Goal: Task Accomplishment & Management: Manage account settings

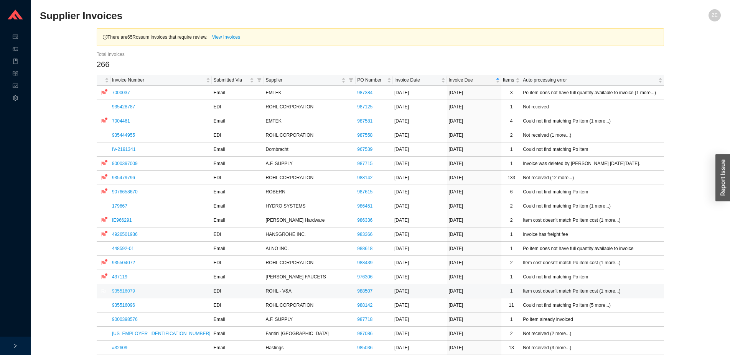
click at [125, 291] on link "935516079" at bounding box center [123, 291] width 23 height 5
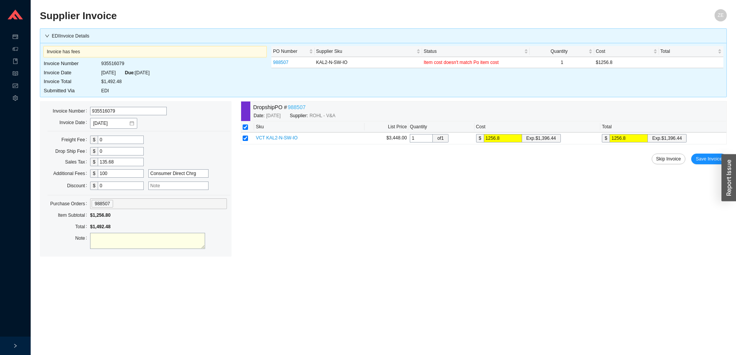
click at [296, 106] on link "988507" at bounding box center [297, 107] width 18 height 9
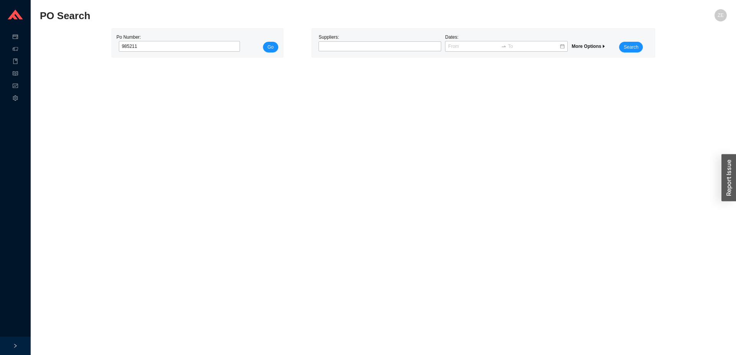
type input "985211"
click button "Go" at bounding box center [270, 47] width 15 height 11
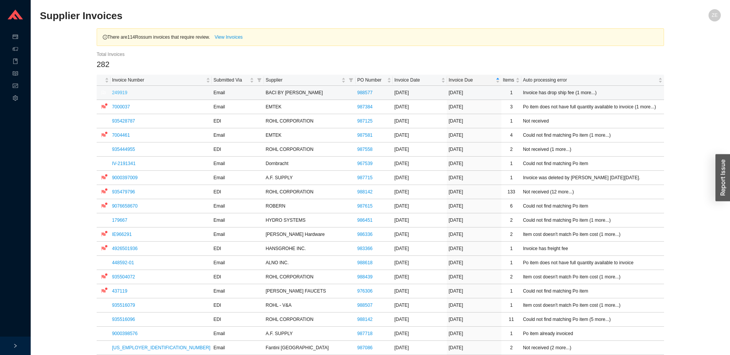
click at [118, 92] on link "249919" at bounding box center [119, 92] width 15 height 5
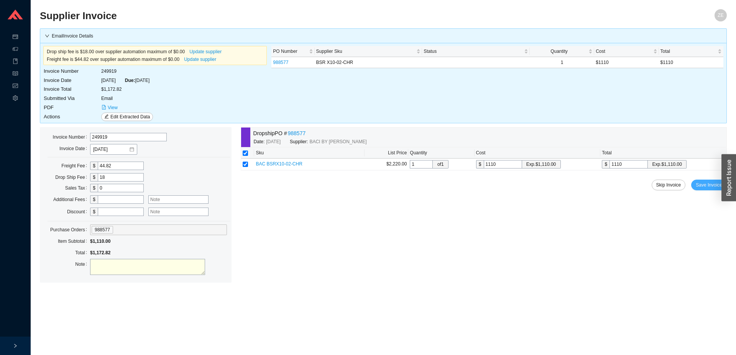
click at [706, 186] on span "Save Invoice" at bounding box center [709, 185] width 26 height 8
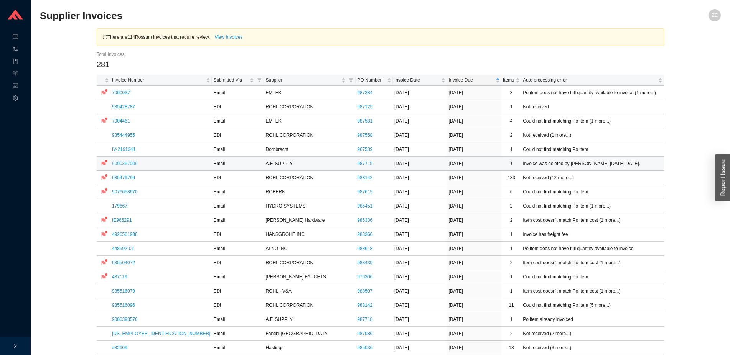
click at [123, 163] on link "9000397009" at bounding box center [125, 163] width 26 height 5
click at [136, 164] on link "9000397009" at bounding box center [125, 163] width 26 height 5
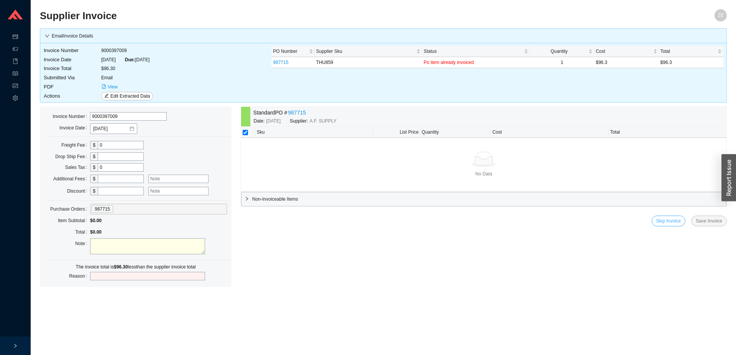
click at [665, 221] on span "Skip Invoice" at bounding box center [669, 221] width 25 height 8
click at [713, 201] on span "Yes" at bounding box center [712, 200] width 8 height 8
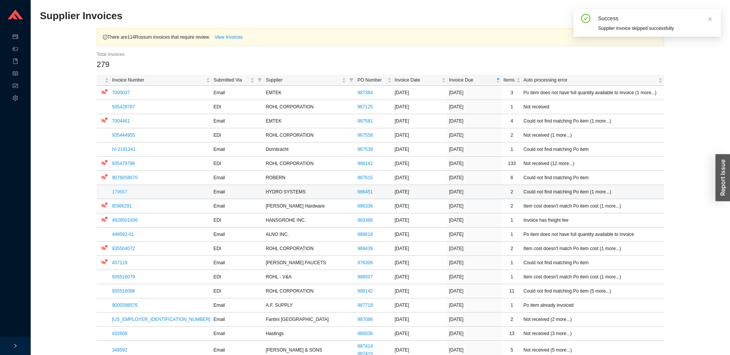
click at [122, 192] on link "179667" at bounding box center [119, 191] width 15 height 5
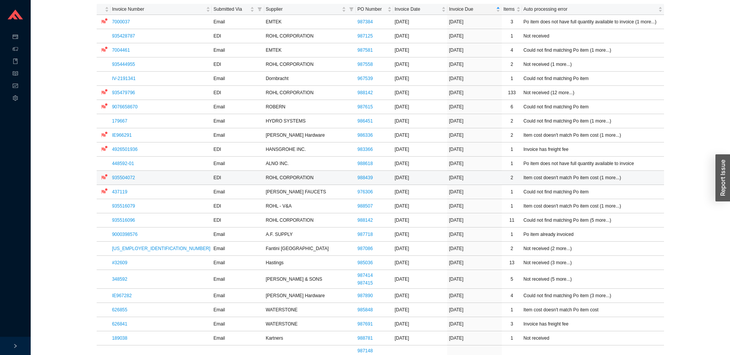
scroll to position [78, 0]
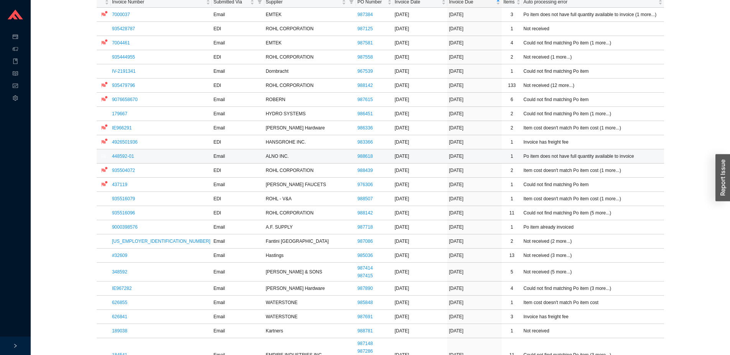
click at [122, 158] on link "448592-01" at bounding box center [123, 156] width 22 height 5
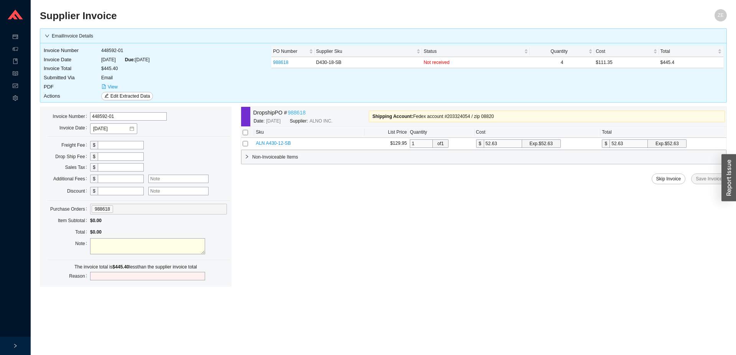
click at [299, 112] on link "988618" at bounding box center [297, 113] width 18 height 9
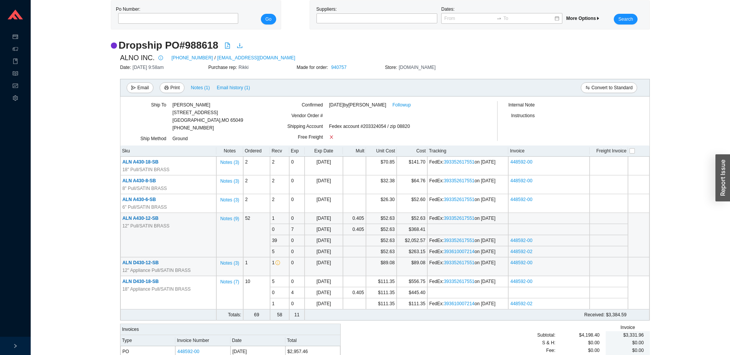
scroll to position [50, 0]
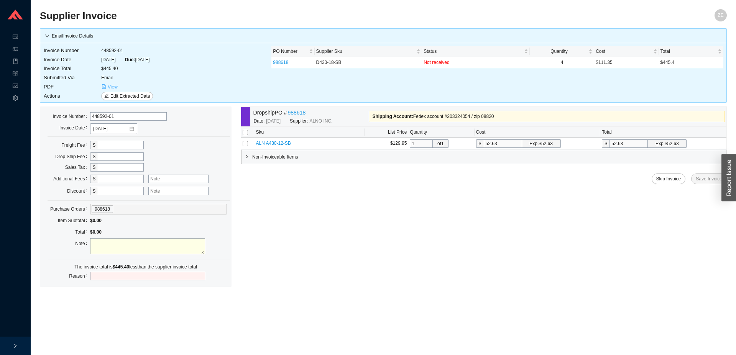
click at [109, 87] on span "View" at bounding box center [113, 87] width 10 height 8
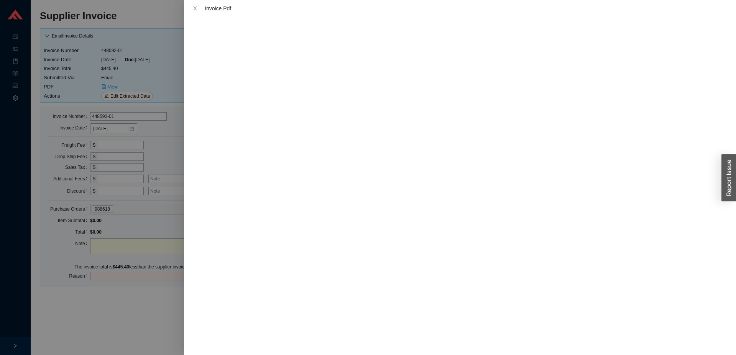
click at [175, 157] on div at bounding box center [368, 177] width 736 height 355
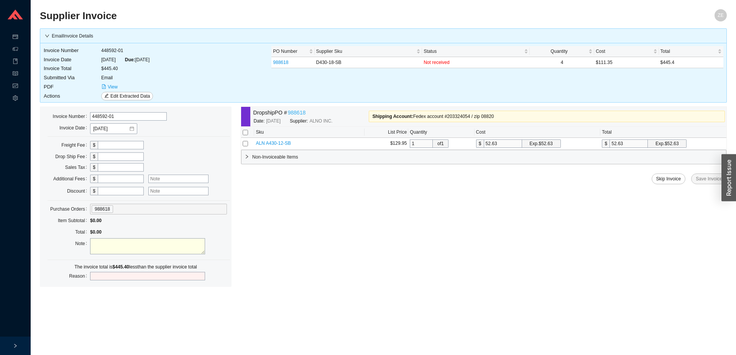
click at [293, 112] on link "988618" at bounding box center [297, 113] width 18 height 9
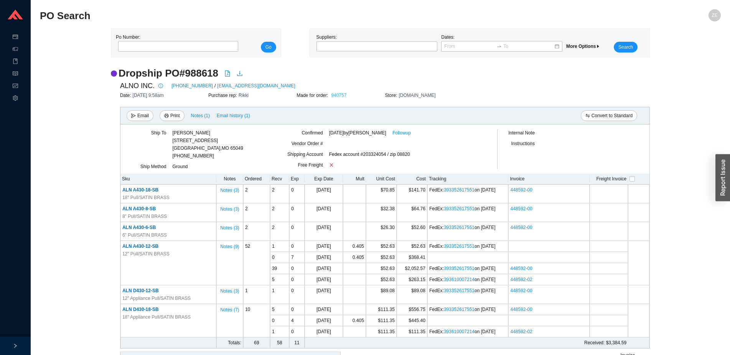
click at [340, 93] on link "940757" at bounding box center [338, 95] width 15 height 5
click at [400, 134] on link "Followup" at bounding box center [401, 133] width 18 height 8
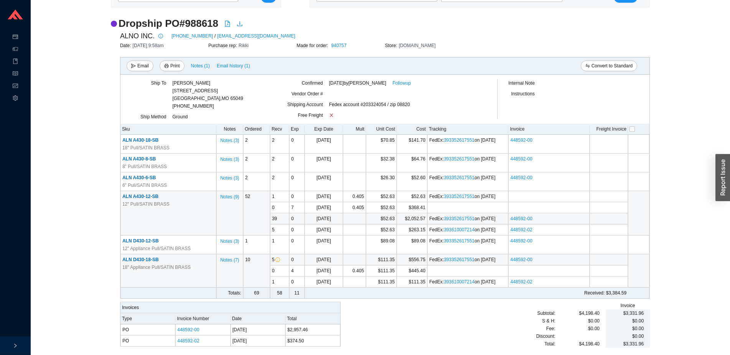
scroll to position [50, 0]
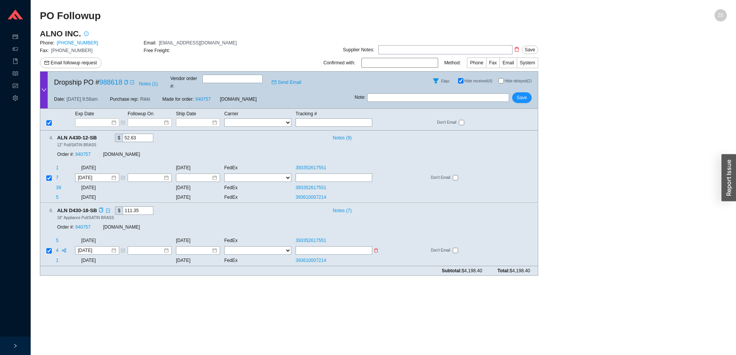
paste input "393368036788"
type input "393368036788"
click at [224, 247] on select "FedEx UPS ---------------- 2 Day Transportation INC A&B Freight A. Duie Pyle AA…" at bounding box center [257, 251] width 67 height 8
select select "1"
click option "FedEx" at bounding box center [0, 0] width 0 height 0
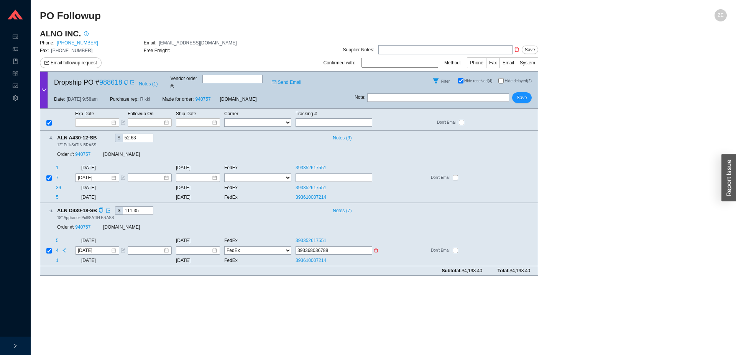
click at [235, 247] on select "FedEx UPS ---------------- 2 Day Transportation INC A&B Freight A. Duie Pyle AA…" at bounding box center [257, 251] width 67 height 8
click at [203, 247] on input at bounding box center [195, 251] width 33 height 8
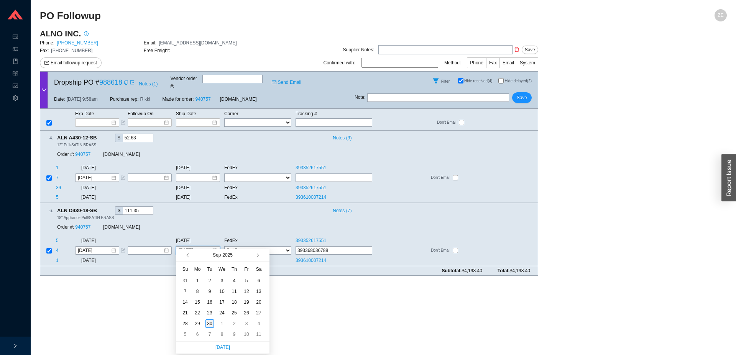
type input "9/30/2025"
click at [210, 323] on div "30" at bounding box center [210, 324] width 8 height 8
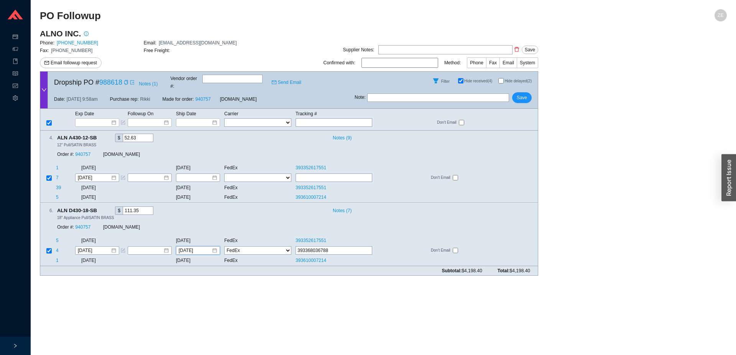
click at [411, 61] on input at bounding box center [400, 63] width 77 height 10
type input "zehava"
click at [511, 63] on span "Email" at bounding box center [509, 62] width 12 height 5
click at [517, 64] on input "Email" at bounding box center [517, 64] width 0 height 0
click at [521, 94] on span "Save" at bounding box center [522, 98] width 10 height 8
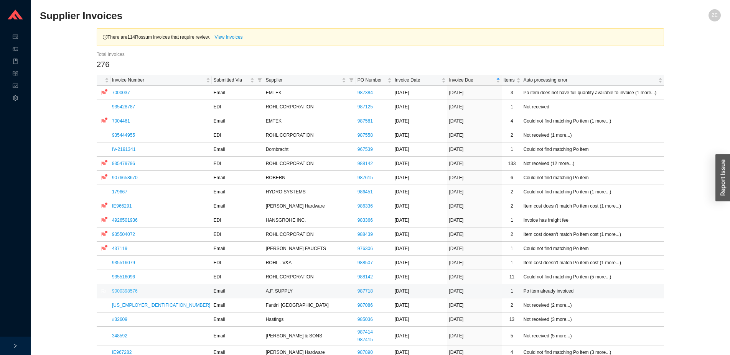
click at [130, 294] on link "9000398576" at bounding box center [125, 291] width 26 height 5
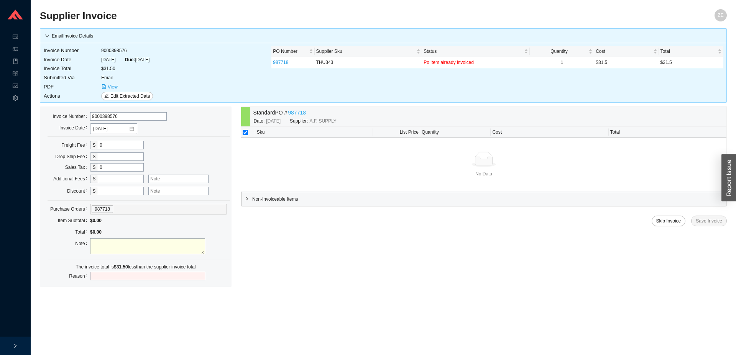
click at [299, 112] on link "987718" at bounding box center [297, 113] width 18 height 9
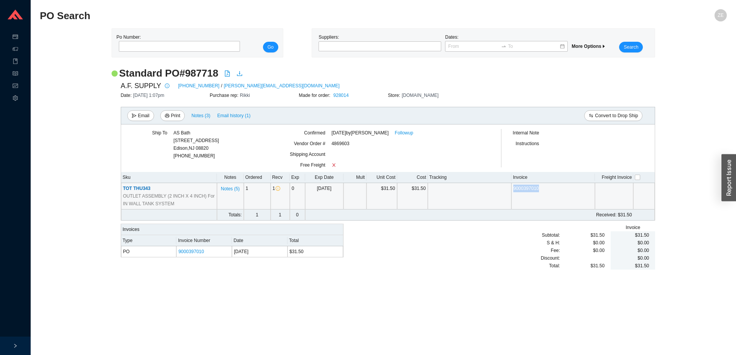
drag, startPoint x: 549, startPoint y: 193, endPoint x: 510, endPoint y: 192, distance: 39.1
click at [510, 192] on tr "TOT THU343 OUTLET ASSEMBLY (2 INCH X 4 INCH) For IN WALL TANK SYSTEM Notes ( 5 …" at bounding box center [388, 196] width 534 height 26
copy tr "9000397010"
click at [535, 188] on link "9000397010" at bounding box center [526, 188] width 26 height 5
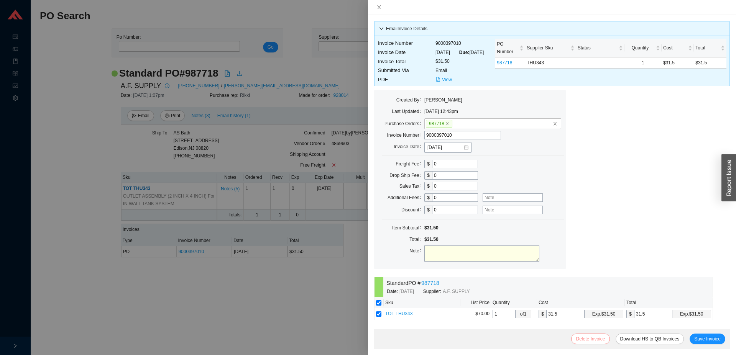
click at [589, 335] on button "Delete Invoice" at bounding box center [590, 339] width 38 height 11
click at [630, 316] on span "Yes" at bounding box center [630, 318] width 8 height 8
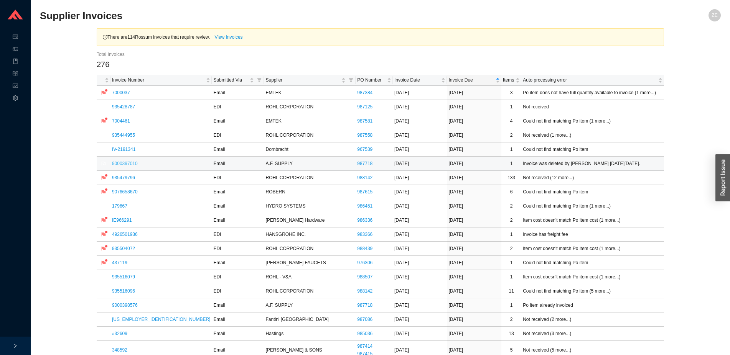
click at [123, 163] on link "9000397010" at bounding box center [125, 163] width 26 height 5
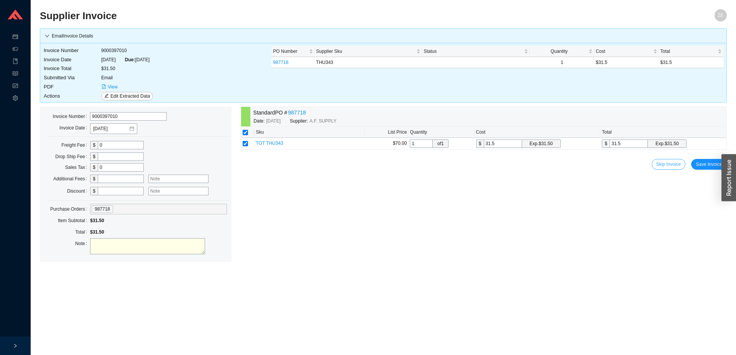
drag, startPoint x: 669, startPoint y: 158, endPoint x: 668, endPoint y: 162, distance: 4.2
click at [668, 159] on div "Standard PO # 987718 Date: 9/9/2025 Supplier: A.F. SUPPLY Sku List Price Quanti…" at bounding box center [484, 185] width 486 height 156
click at [668, 163] on span "Skip Invoice" at bounding box center [669, 165] width 25 height 8
click at [715, 143] on button "Yes" at bounding box center [711, 143] width 14 height 8
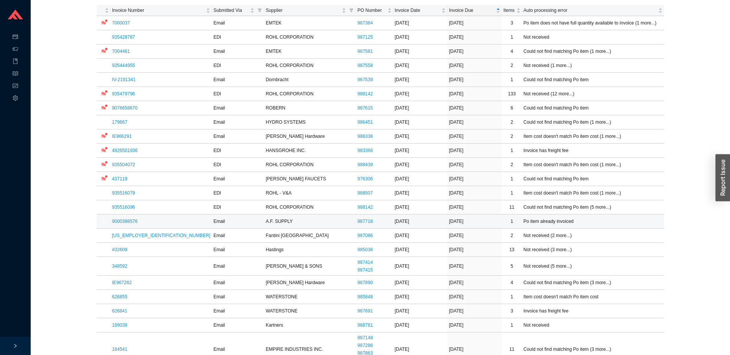
scroll to position [117, 0]
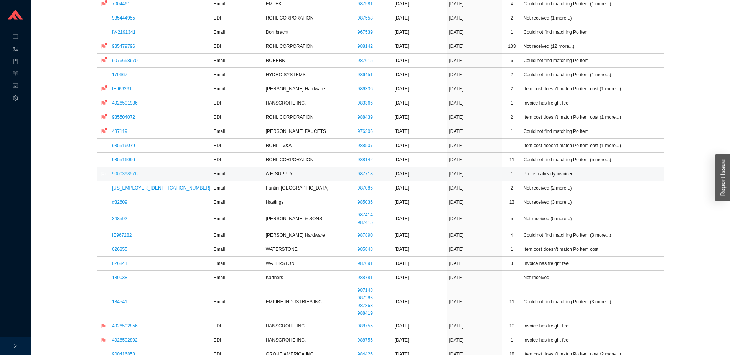
click at [123, 175] on link "9000398576" at bounding box center [125, 173] width 26 height 5
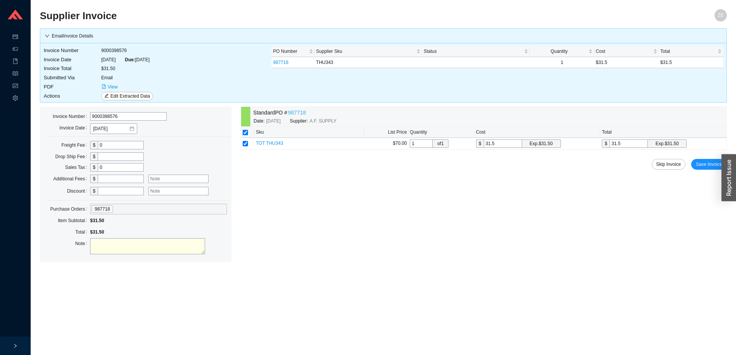
click at [296, 112] on link "987718" at bounding box center [297, 113] width 18 height 9
click at [700, 165] on span "Save Invoice" at bounding box center [709, 165] width 26 height 8
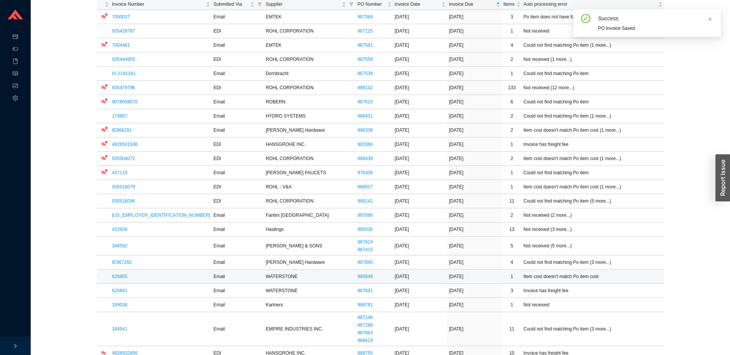
scroll to position [78, 0]
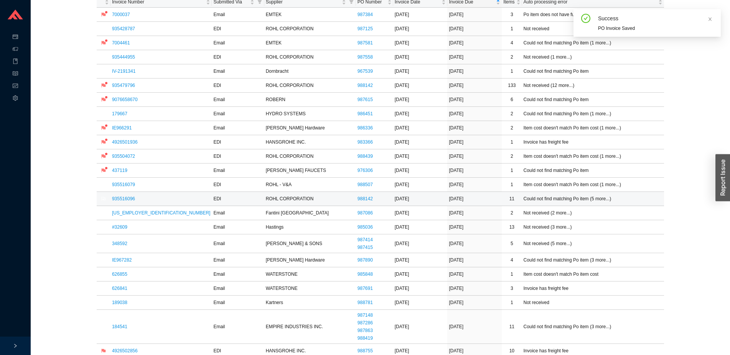
click at [115, 194] on td "935516096" at bounding box center [161, 199] width 102 height 14
click at [120, 200] on link "935516096" at bounding box center [123, 198] width 23 height 5
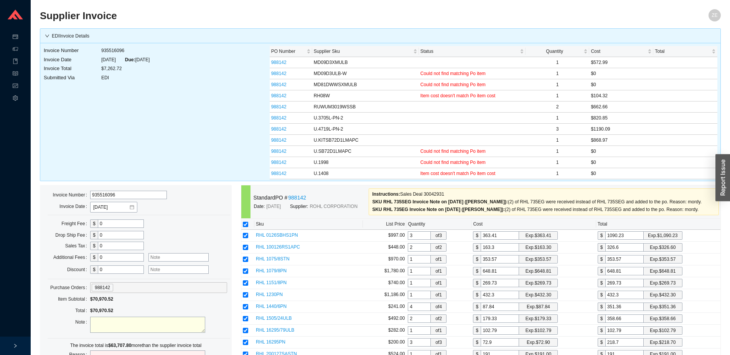
click at [246, 224] on input "checkbox" at bounding box center [245, 224] width 5 height 5
checkbox input "false"
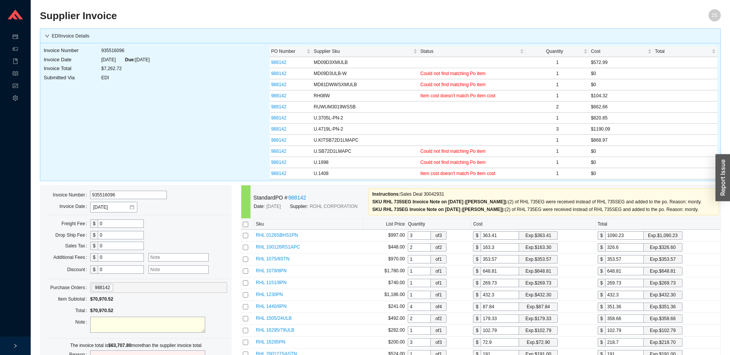
checkbox input "false"
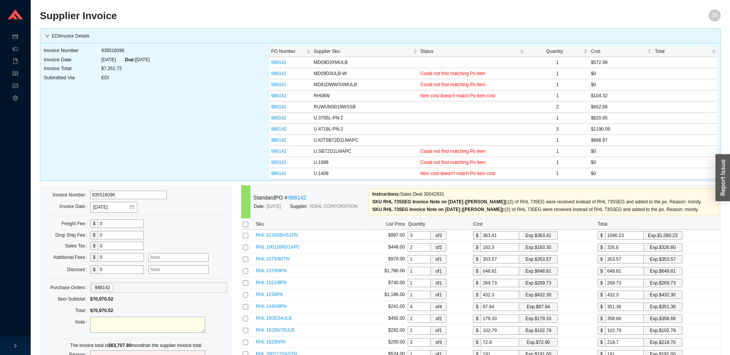
checkbox input "false"
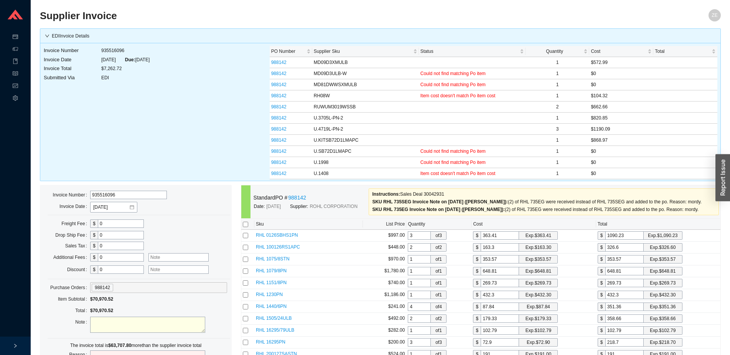
checkbox input "false"
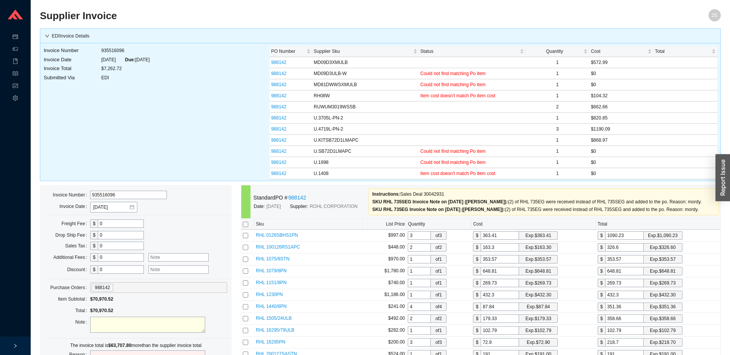
checkbox input "false"
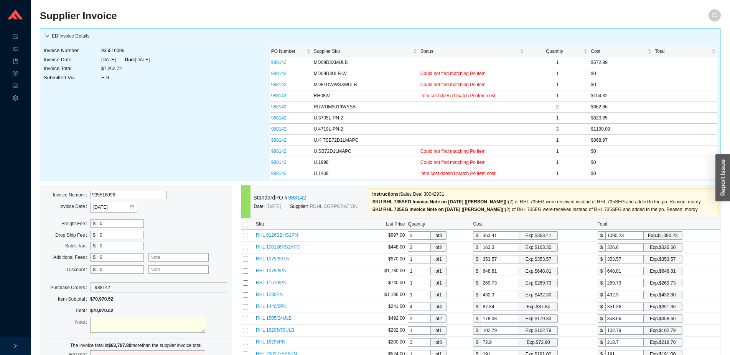
checkbox input "false"
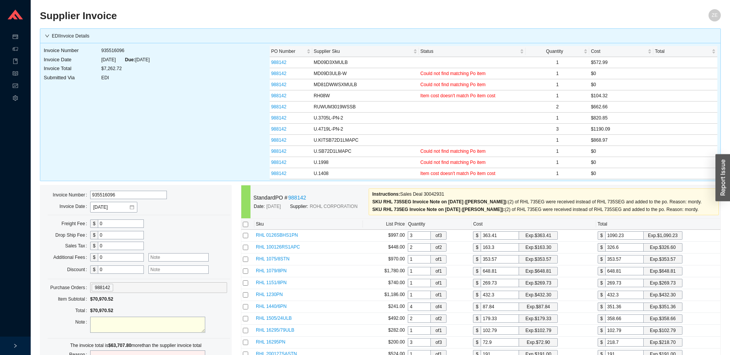
checkbox input "false"
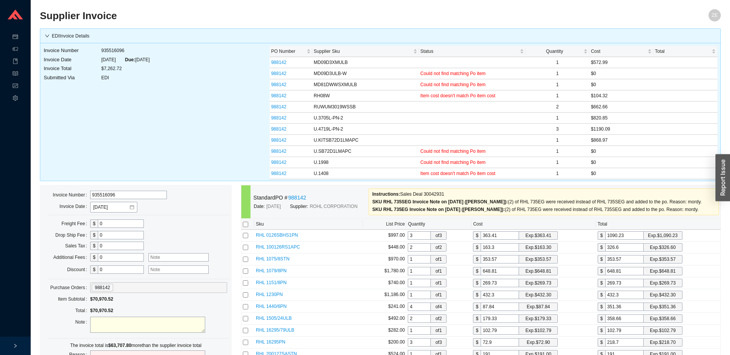
checkbox input "false"
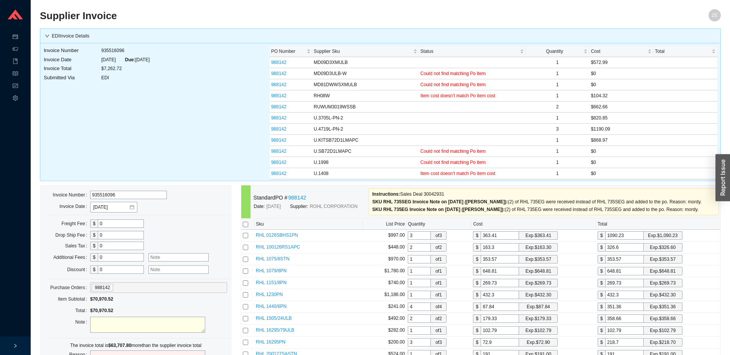
checkbox input "false"
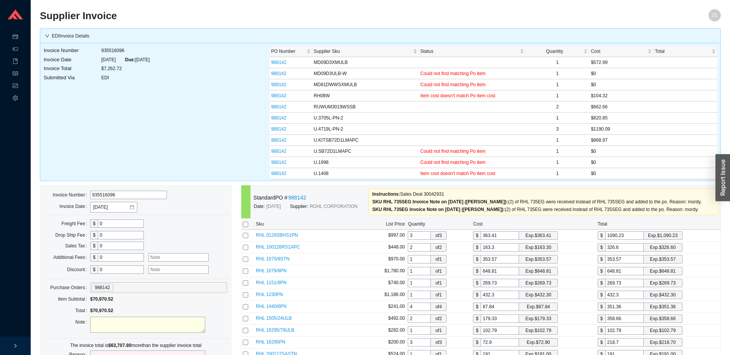
checkbox input "false"
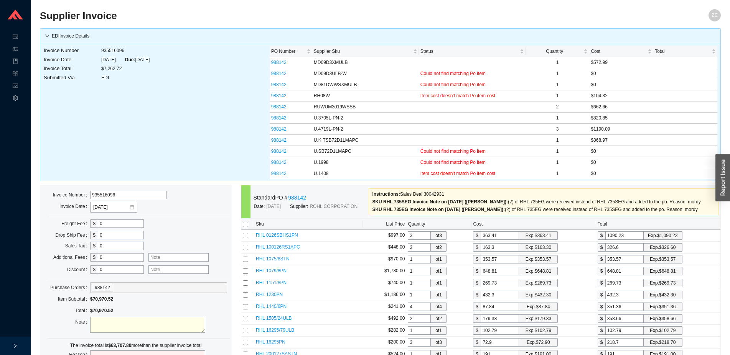
checkbox input "false"
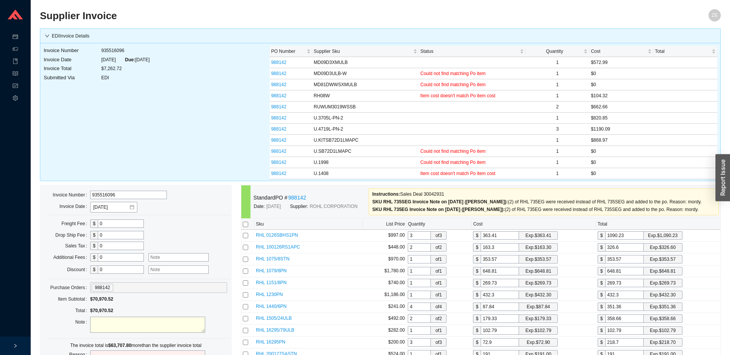
checkbox input "false"
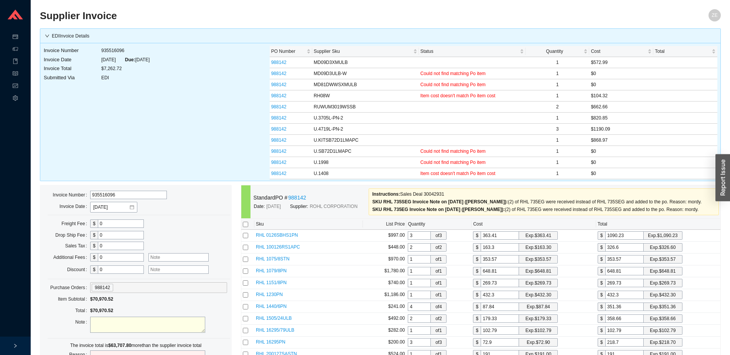
checkbox input "false"
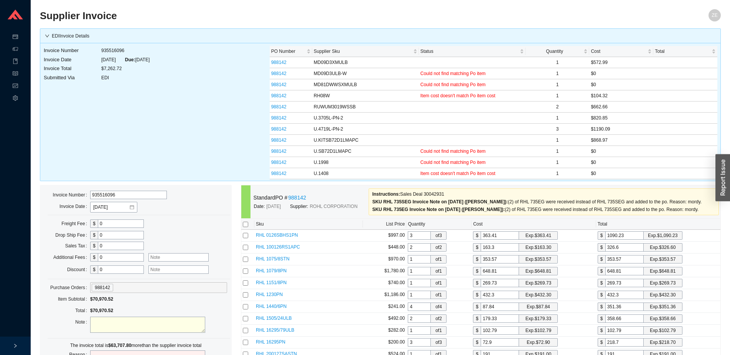
checkbox input "false"
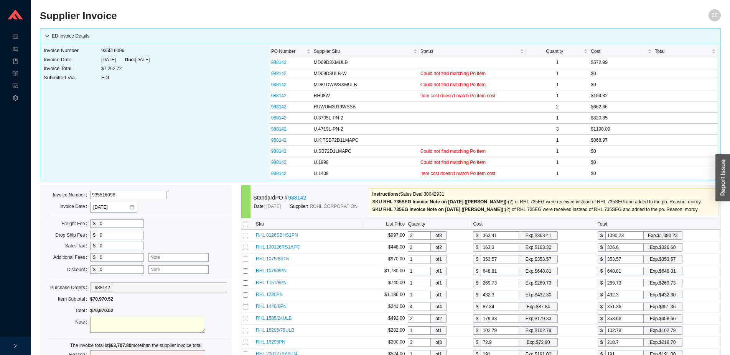
checkbox input "false"
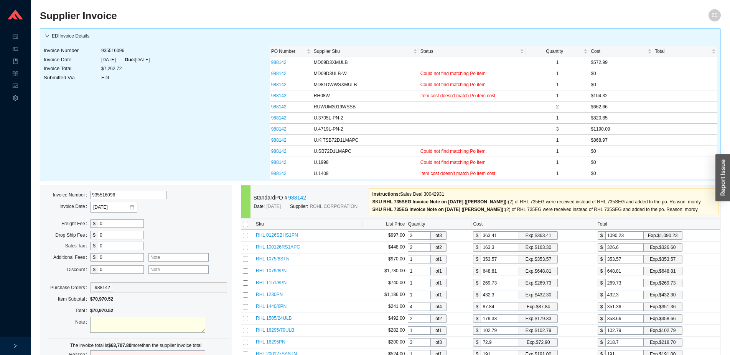
checkbox input "false"
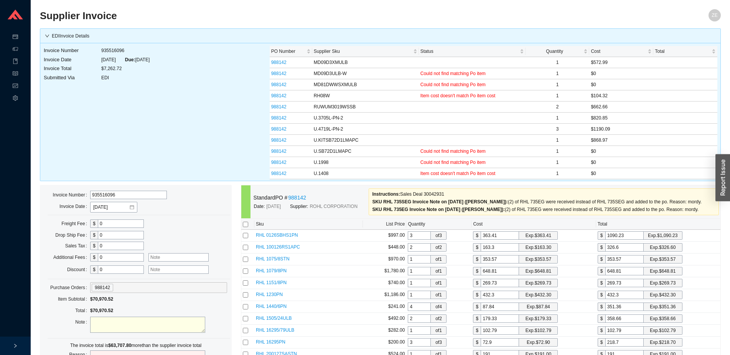
checkbox input "false"
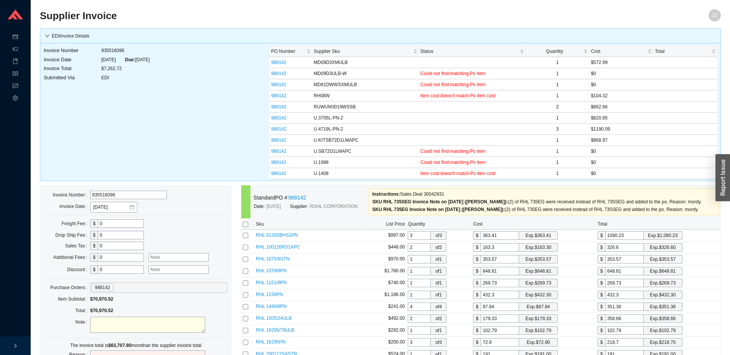
checkbox input "false"
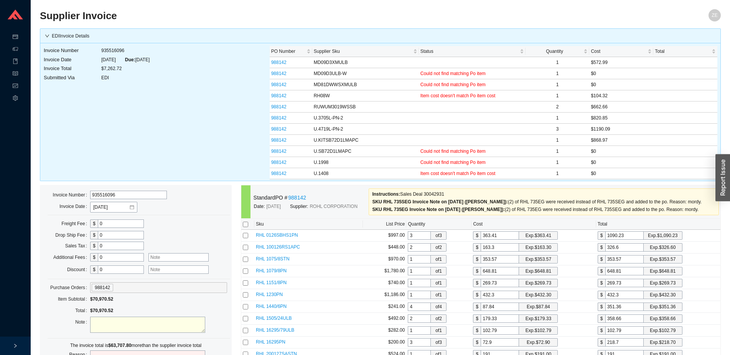
checkbox input "false"
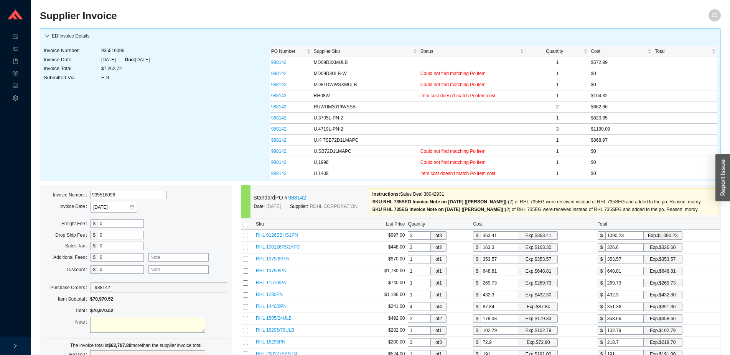
checkbox input "false"
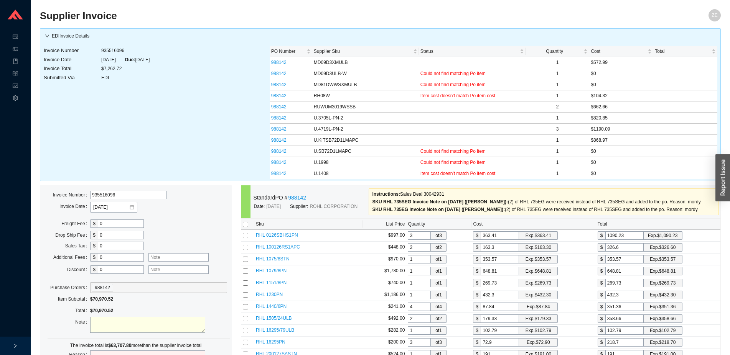
checkbox input "false"
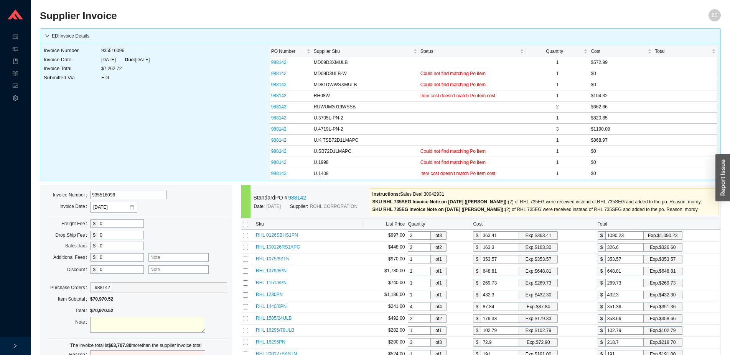
checkbox input "false"
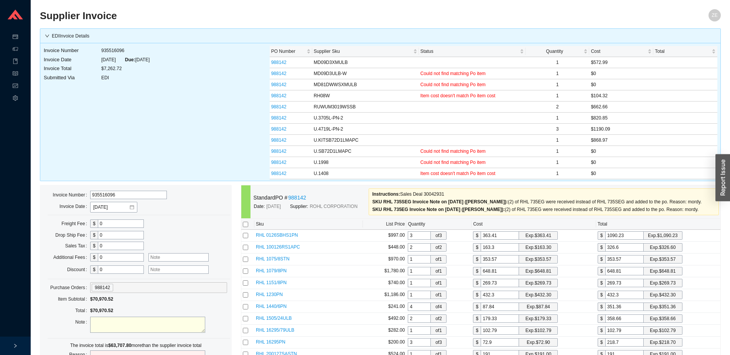
checkbox input "false"
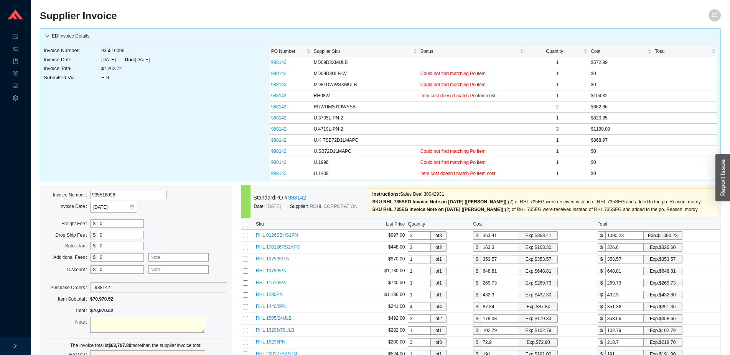
checkbox input "false"
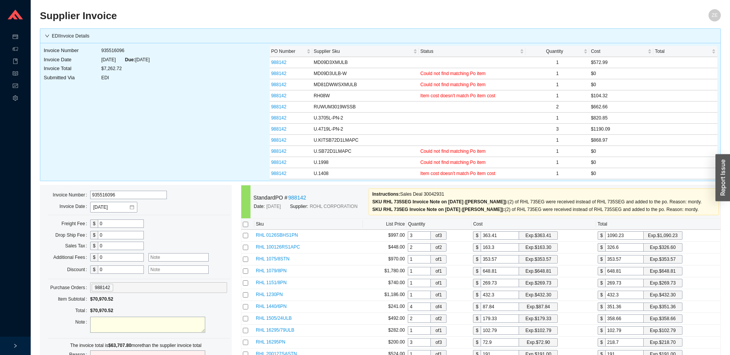
checkbox input "false"
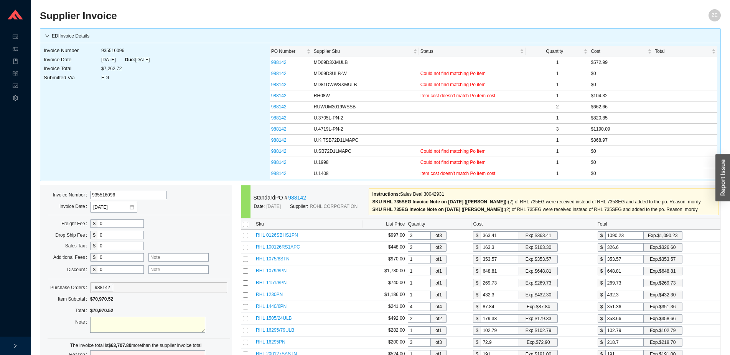
checkbox input "false"
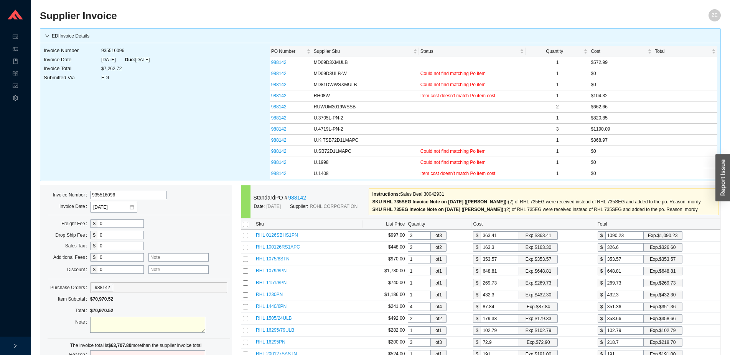
checkbox input "false"
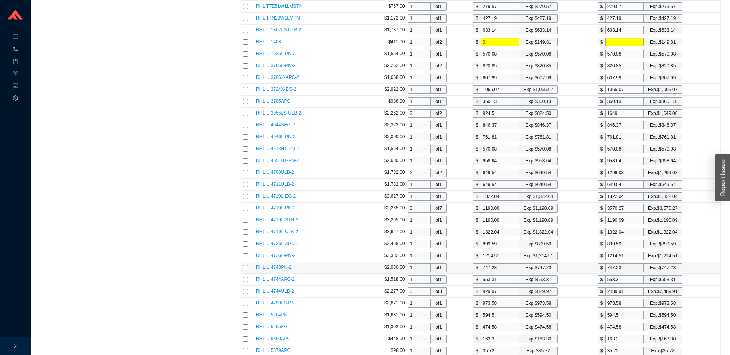
scroll to position [1017, 0]
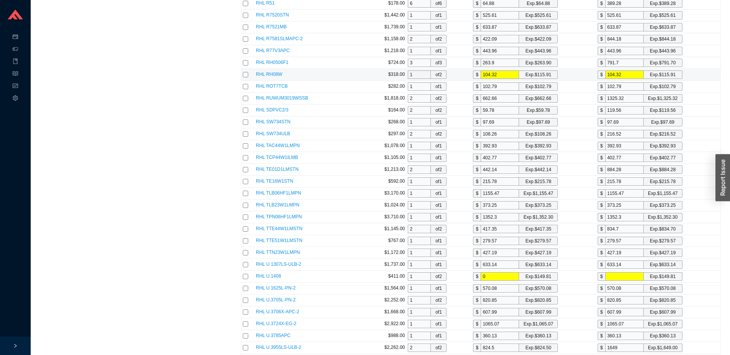
click at [246, 75] on input "checkbox" at bounding box center [245, 74] width 5 height 5
checkbox input "true"
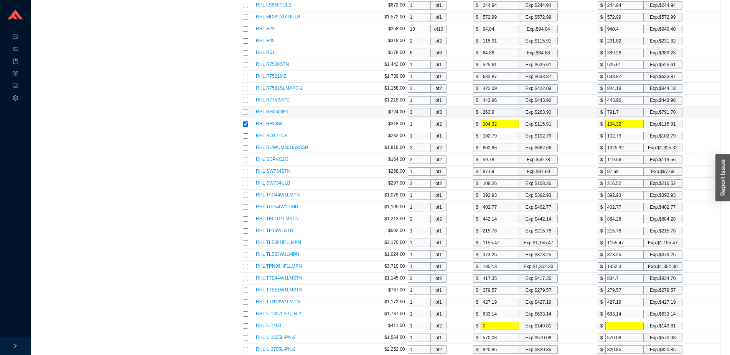
scroll to position [733, 0]
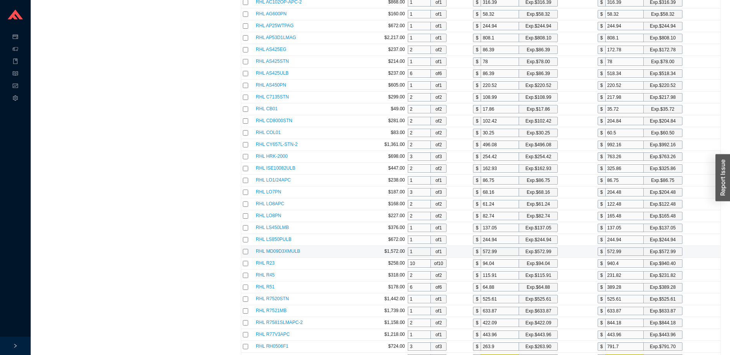
click at [247, 252] on input "checkbox" at bounding box center [245, 251] width 5 height 5
checkbox input "true"
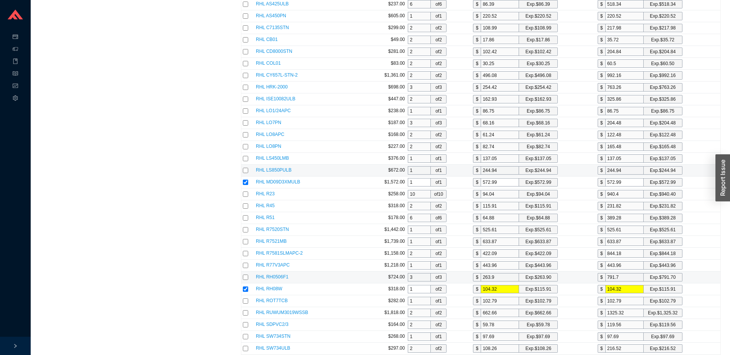
scroll to position [900, 0]
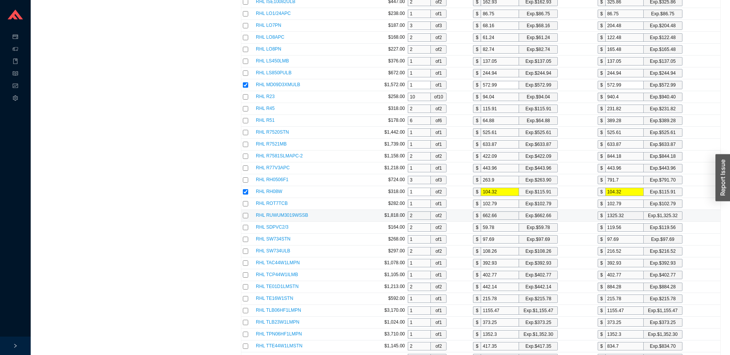
click at [244, 216] on input "checkbox" at bounding box center [245, 215] width 5 height 5
checkbox input "true"
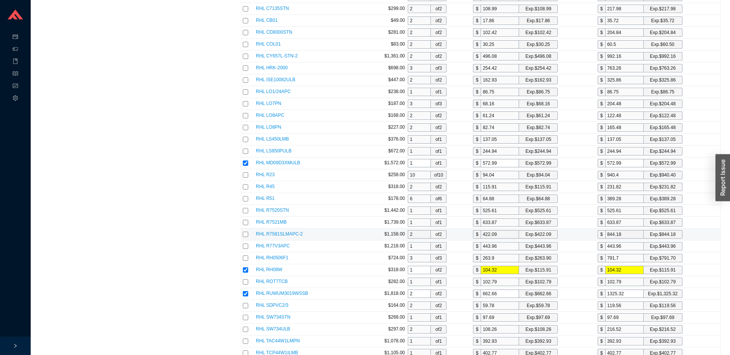
scroll to position [1056, 0]
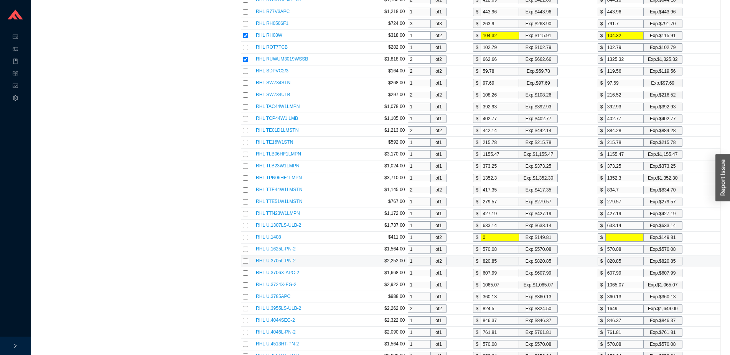
click at [245, 261] on input "checkbox" at bounding box center [245, 261] width 5 height 5
checkbox input "true"
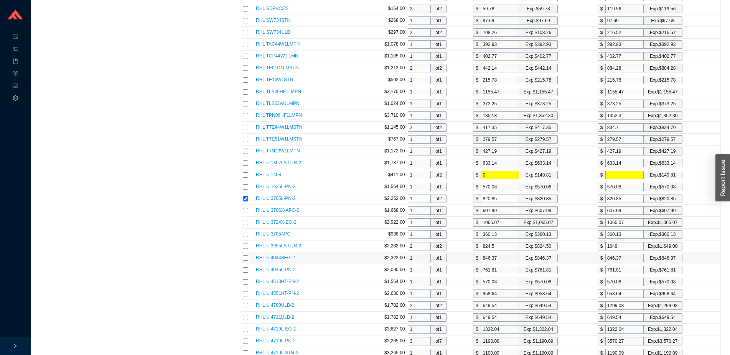
scroll to position [1134, 0]
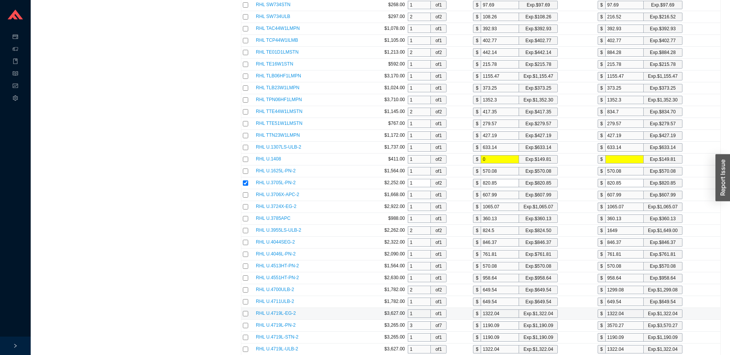
click at [245, 314] on input "checkbox" at bounding box center [245, 313] width 5 height 5
checkbox input "true"
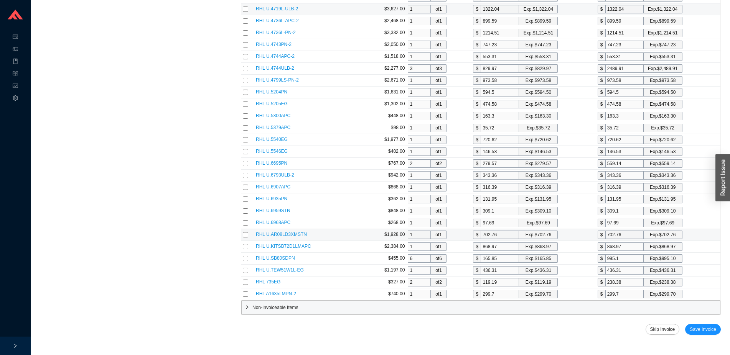
scroll to position [1476, 0]
click at [247, 246] on input "checkbox" at bounding box center [245, 245] width 5 height 5
checkbox input "true"
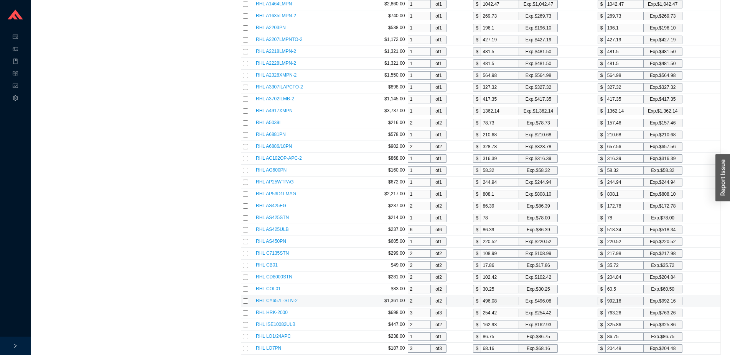
scroll to position [772, 0]
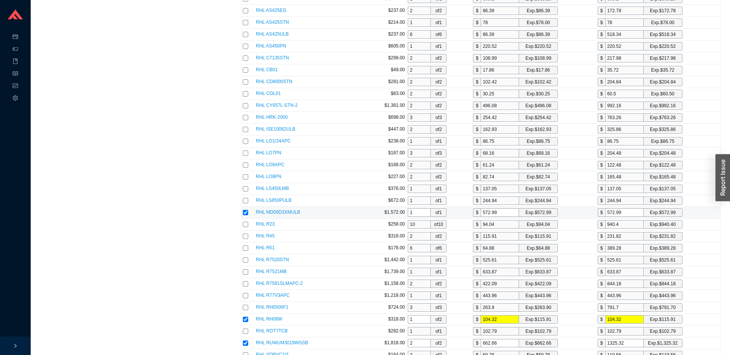
click at [629, 211] on input "572.99" at bounding box center [624, 213] width 38 height 8
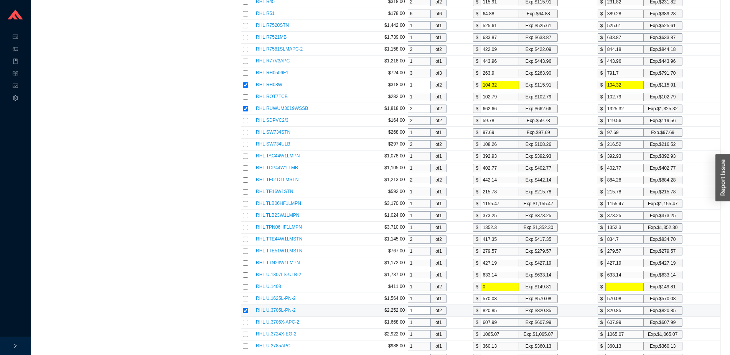
scroll to position [1163, 0]
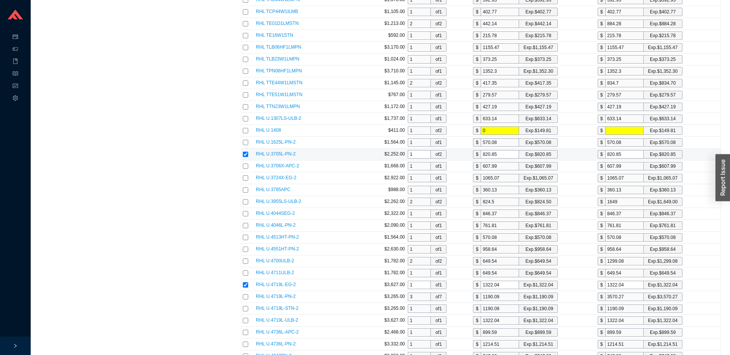
drag, startPoint x: 414, startPoint y: 153, endPoint x: 392, endPoint y: 154, distance: 22.3
click at [408, 154] on input "1" at bounding box center [419, 154] width 23 height 8
click at [247, 298] on input "checkbox" at bounding box center [245, 297] width 5 height 5
checkbox input "true"
click at [246, 286] on input "checkbox" at bounding box center [245, 285] width 5 height 5
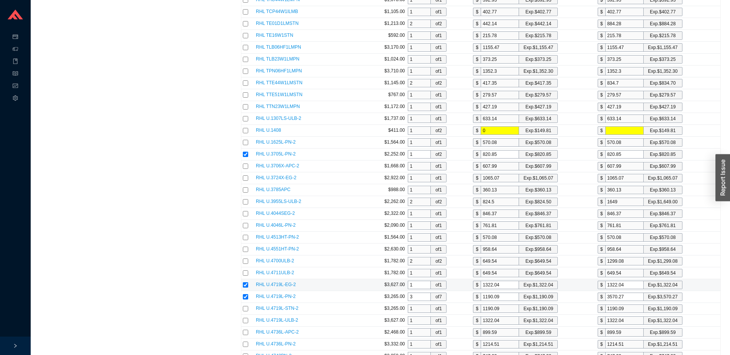
checkbox input "false"
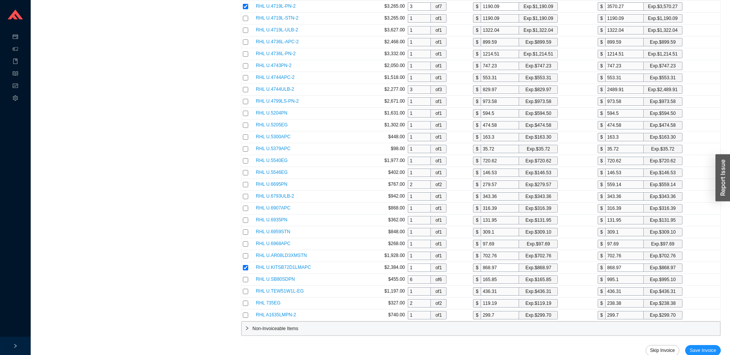
scroll to position [1476, 0]
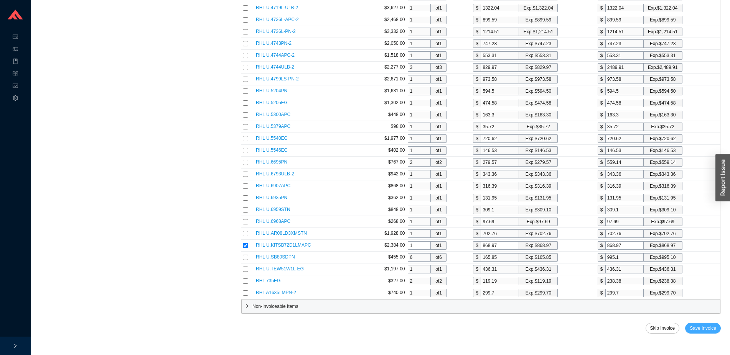
click at [704, 327] on span "Save Invoice" at bounding box center [702, 329] width 26 height 8
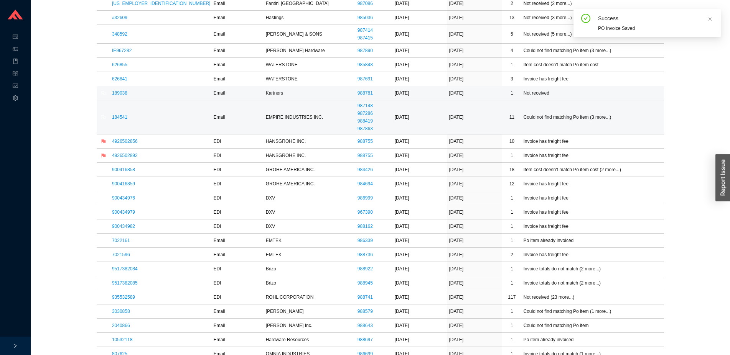
scroll to position [235, 0]
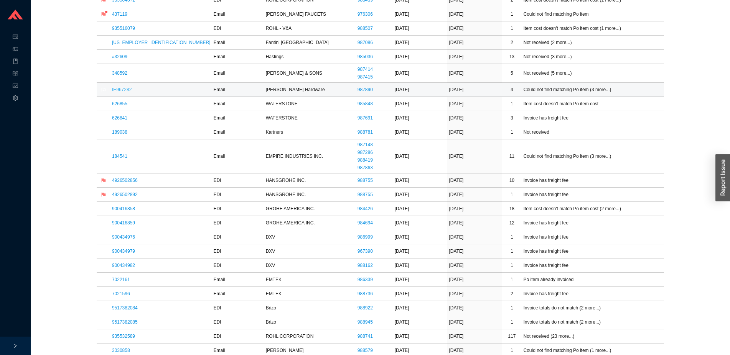
click at [124, 91] on link "IE967282" at bounding box center [122, 89] width 20 height 5
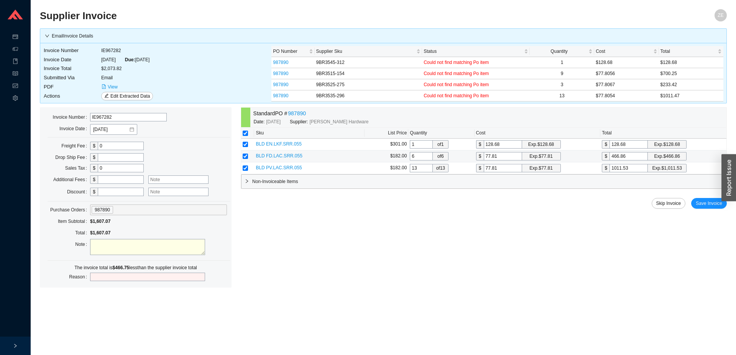
click at [420, 156] on input "6" at bounding box center [421, 156] width 23 height 8
click at [286, 181] on span "Non-Invoiceable Items" at bounding box center [487, 182] width 471 height 8
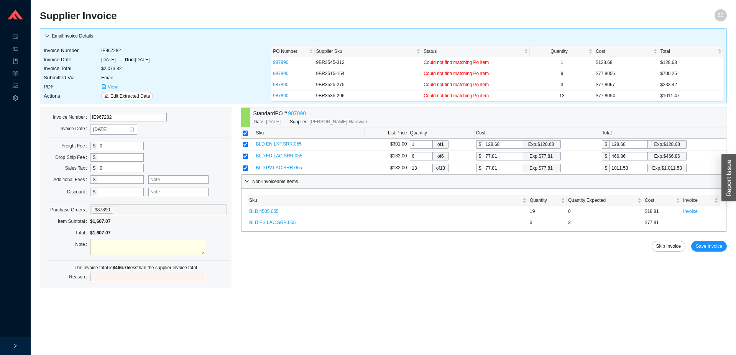
click at [303, 112] on link "987890" at bounding box center [297, 113] width 18 height 9
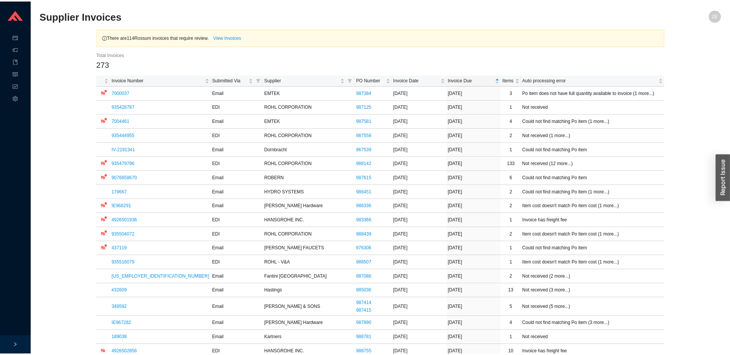
scroll to position [235, 0]
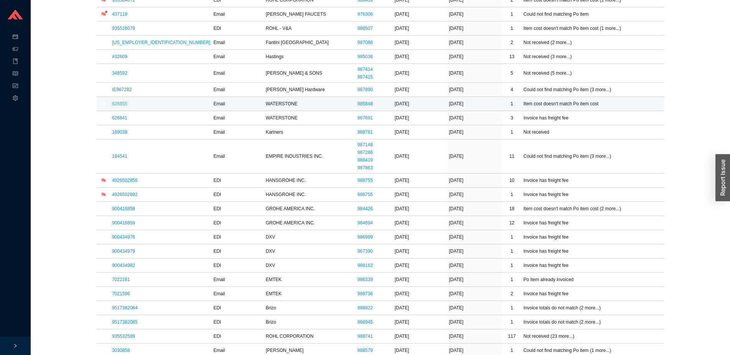
click at [114, 104] on link "626855" at bounding box center [119, 103] width 15 height 5
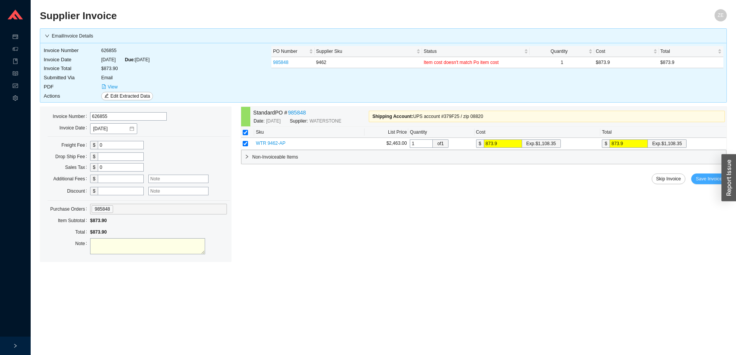
click at [707, 178] on span "Save Invoice" at bounding box center [709, 179] width 26 height 8
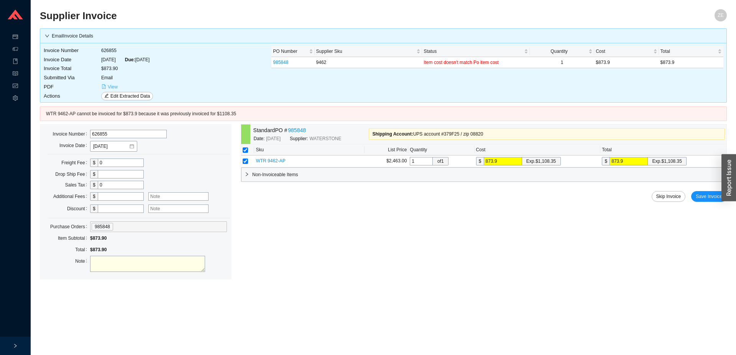
click at [112, 85] on span "View" at bounding box center [113, 87] width 10 height 8
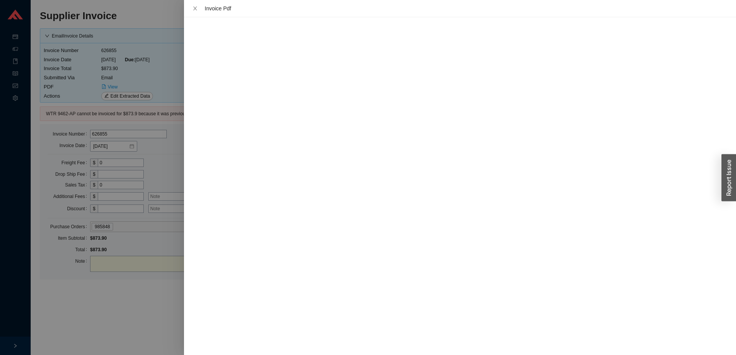
click at [135, 300] on div at bounding box center [368, 177] width 736 height 355
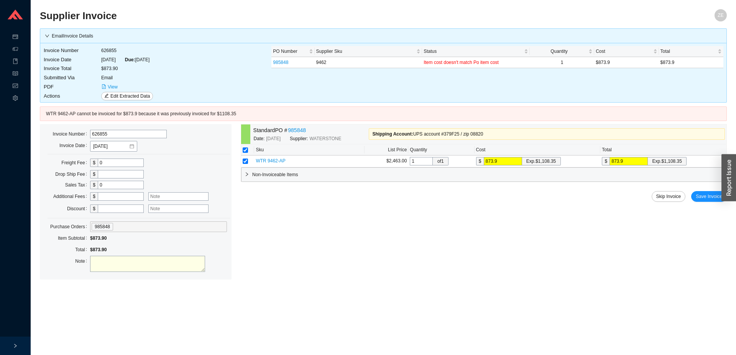
click at [291, 138] on div "Date: 8/20/2025 Supplier: WATERSTONE" at bounding box center [311, 139] width 115 height 8
click at [293, 132] on link "985848" at bounding box center [297, 130] width 18 height 9
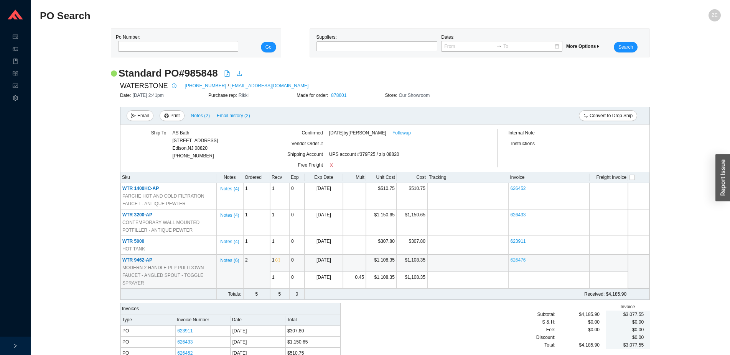
click at [518, 260] on link "626476" at bounding box center [517, 260] width 15 height 5
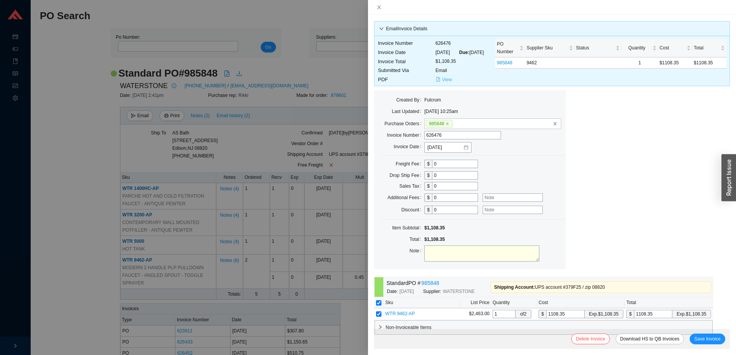
click at [448, 84] on span "View" at bounding box center [447, 80] width 10 height 8
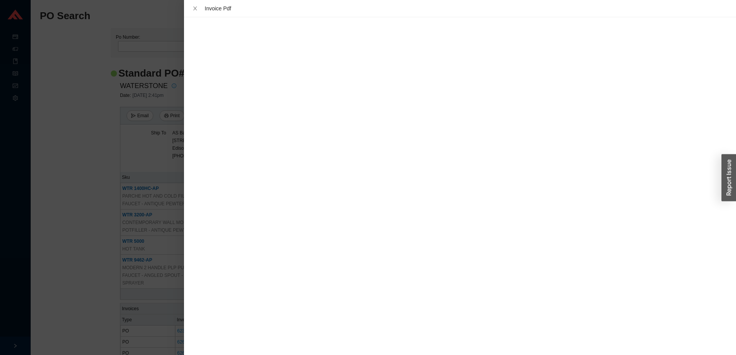
click at [65, 193] on div at bounding box center [368, 177] width 736 height 355
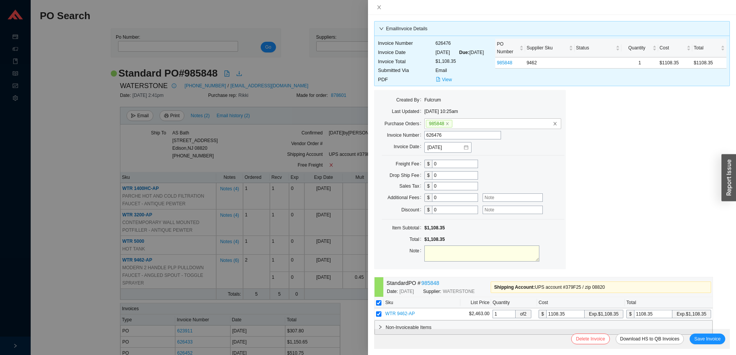
click at [73, 191] on div at bounding box center [368, 177] width 736 height 355
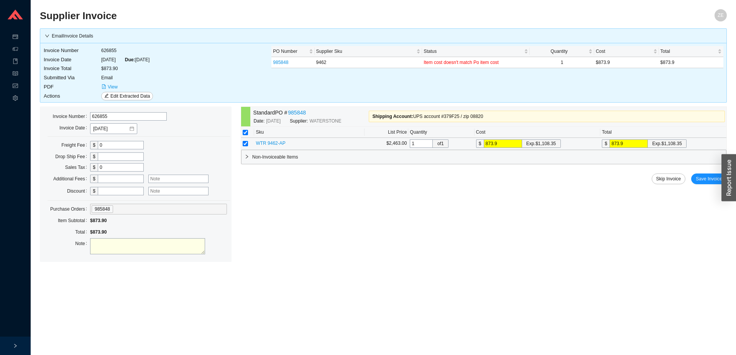
drag, startPoint x: 512, startPoint y: 145, endPoint x: 402, endPoint y: 146, distance: 110.1
click at [484, 146] on input "873.9" at bounding box center [503, 144] width 38 height 8
type input "1"
type input "11"
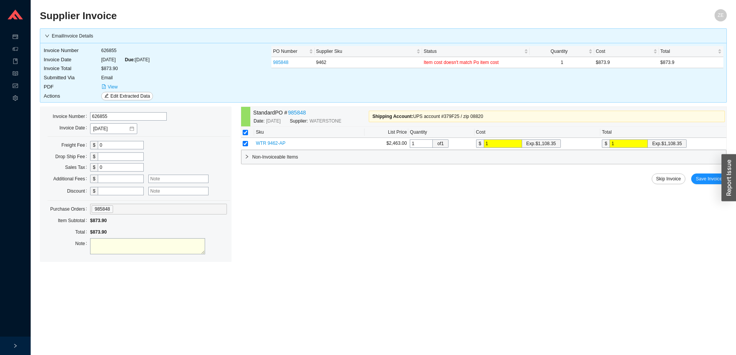
type input "11"
type input "110"
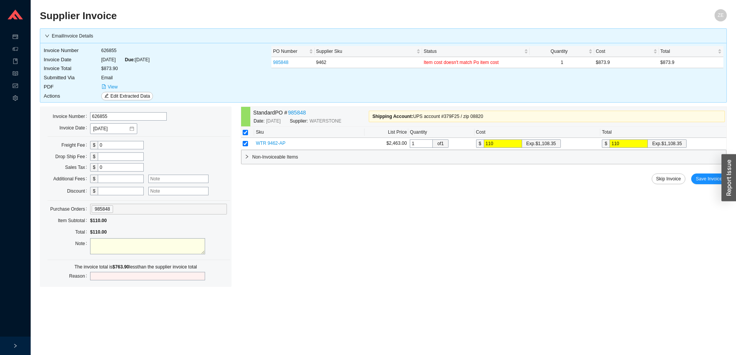
type input "1108"
type input "1108.3"
type input "1108.35"
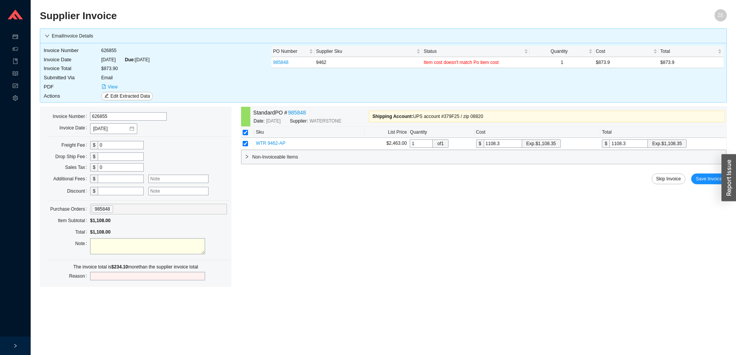
type input "1108.35"
click at [132, 188] on input "text" at bounding box center [121, 191] width 46 height 8
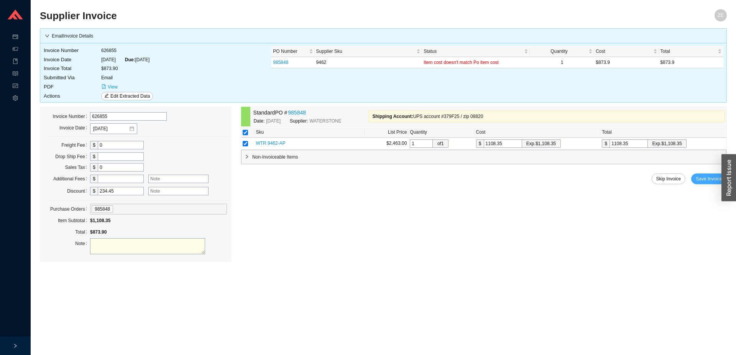
type input "234.45"
drag, startPoint x: 703, startPoint y: 177, endPoint x: 54, endPoint y: 185, distance: 648.5
click at [55, 279] on main "Supplier Invoice ZE Email Invoice Details Invoice Number 626855 Invoice Date 9/…" at bounding box center [383, 182] width 687 height 346
click at [134, 250] on textarea at bounding box center [147, 247] width 115 height 16
type textarea "system doesn't let me invoice at 873.90"
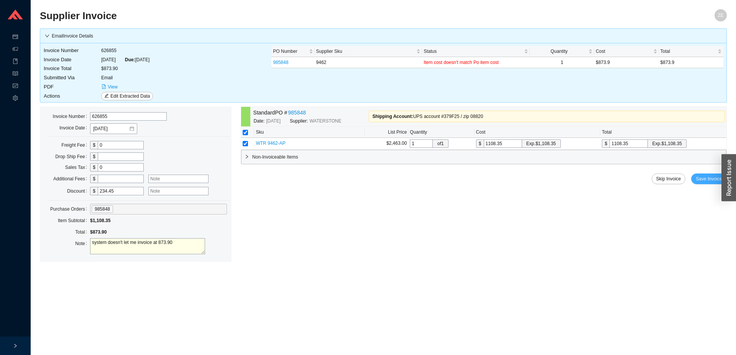
click at [709, 179] on span "Save Invoice" at bounding box center [709, 179] width 26 height 8
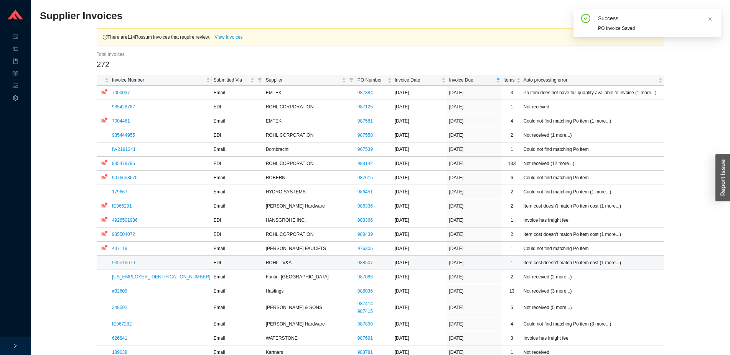
click at [127, 262] on link "935516079" at bounding box center [123, 262] width 23 height 5
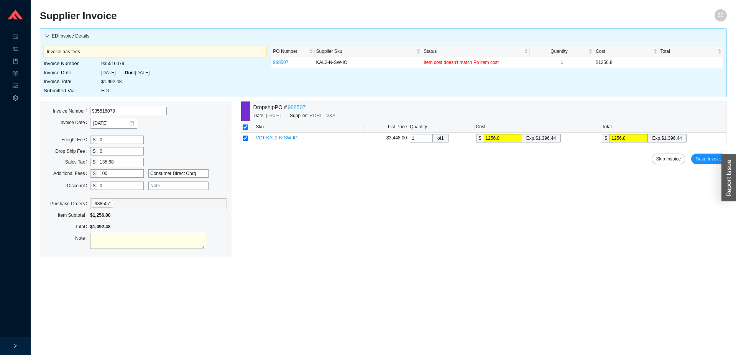
click at [297, 107] on link "988507" at bounding box center [297, 107] width 18 height 9
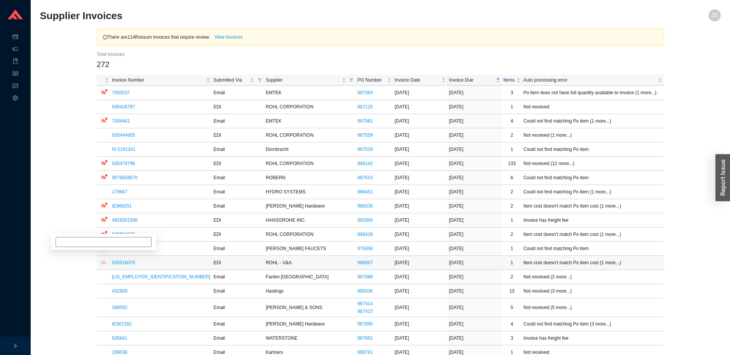
click at [105, 263] on icon "flag" at bounding box center [103, 263] width 5 height 5
click at [106, 239] on input at bounding box center [104, 235] width 96 height 10
type input "asked [PERSON_NAME] for resale"
click at [128, 280] on link "[US_EMPLOYER_IDENTIFICATION_NUMBER]" at bounding box center [161, 277] width 99 height 5
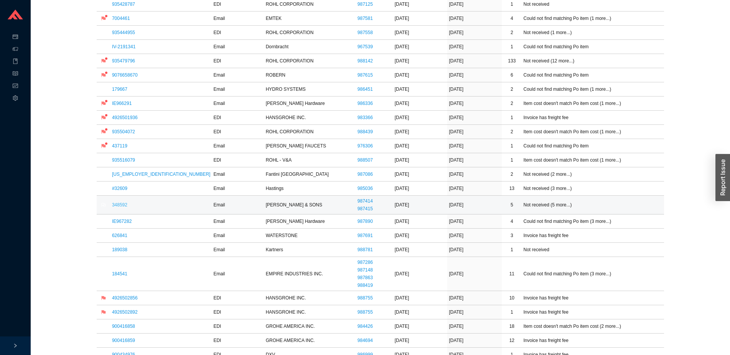
scroll to position [117, 0]
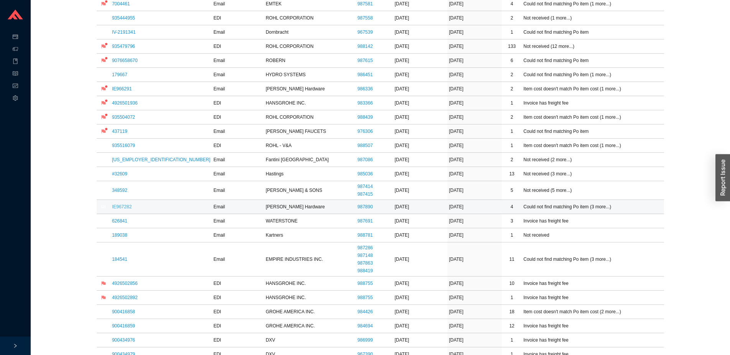
click at [127, 206] on link "IE967282" at bounding box center [122, 206] width 20 height 5
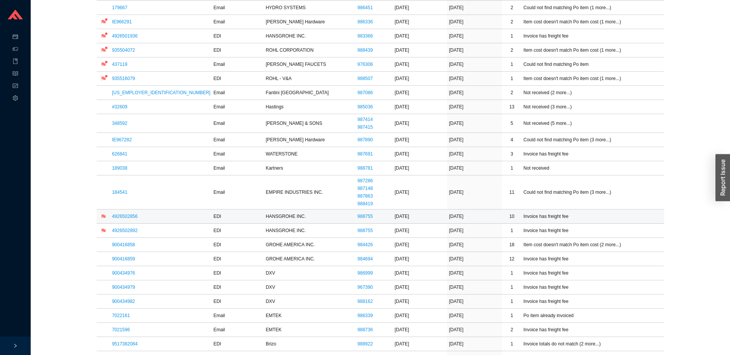
scroll to position [235, 0]
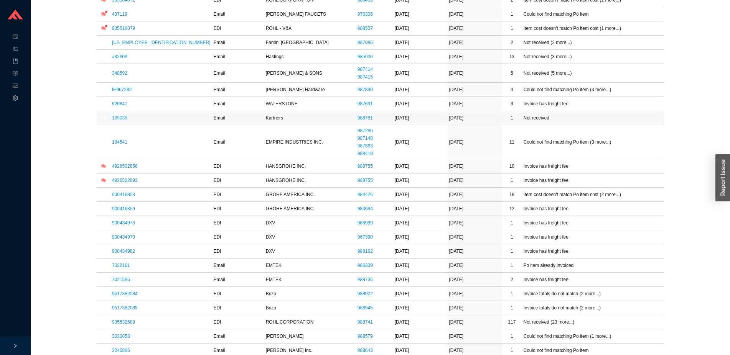
click at [116, 121] on link "189038" at bounding box center [119, 117] width 15 height 5
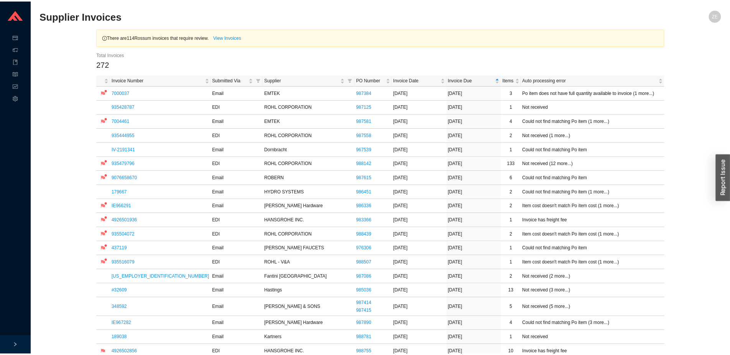
scroll to position [235, 0]
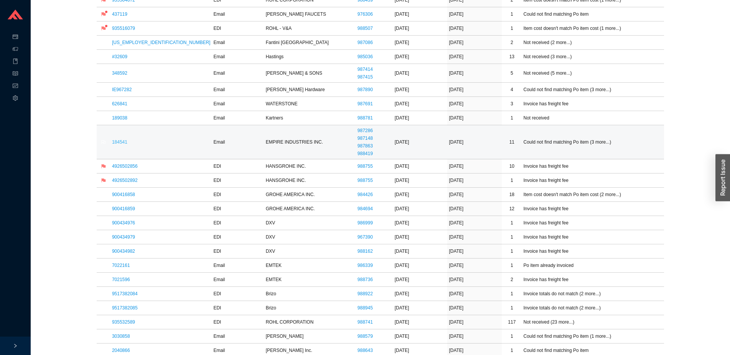
click at [122, 141] on link "184541" at bounding box center [119, 142] width 15 height 5
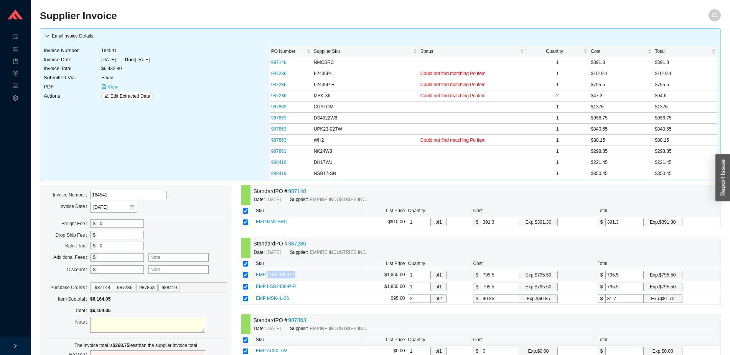
drag, startPoint x: 304, startPoint y: 277, endPoint x: 266, endPoint y: 277, distance: 37.6
click at [266, 277] on td "EMP I-SD2436-P-L" at bounding box center [308, 276] width 109 height 12
click at [113, 84] on span "View" at bounding box center [113, 87] width 10 height 8
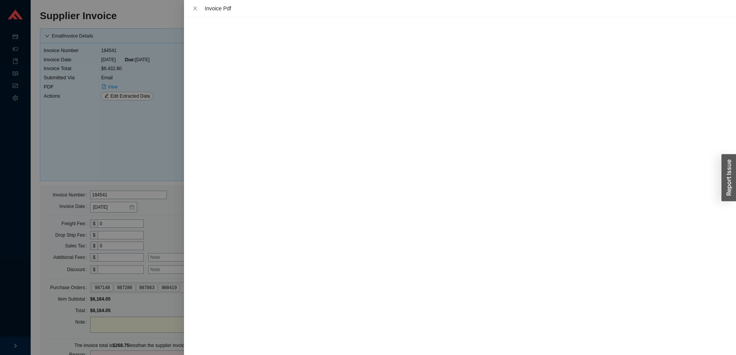
click at [120, 135] on div at bounding box center [368, 177] width 736 height 355
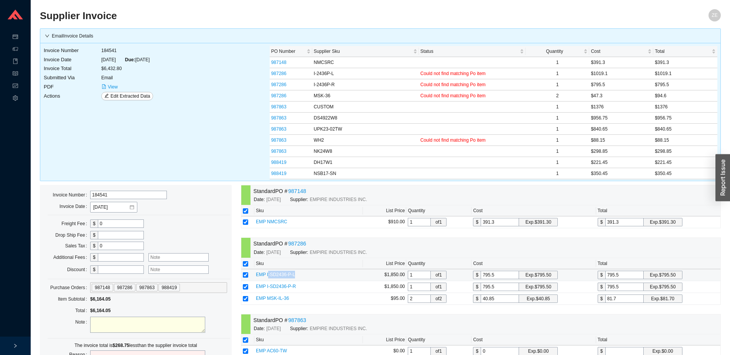
drag, startPoint x: 299, startPoint y: 276, endPoint x: 267, endPoint y: 277, distance: 32.2
click at [267, 277] on td "EMP I-SD2436-P-L" at bounding box center [308, 276] width 109 height 12
click at [312, 280] on td "EMP I-SD2436-P-L" at bounding box center [308, 276] width 109 height 12
drag, startPoint x: 341, startPoint y: 73, endPoint x: 315, endPoint y: 75, distance: 25.8
click at [312, 74] on tr "987286 I-2436P-L Could not find matching Po item 1 $1019.1 $1019.1" at bounding box center [494, 73] width 448 height 11
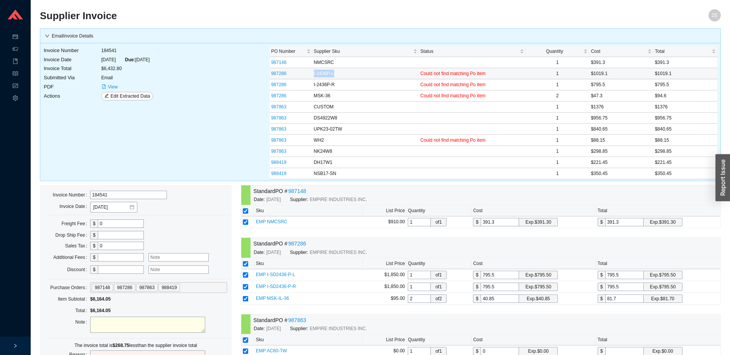
copy tr "I-2436P-L"
drag, startPoint x: 295, startPoint y: 275, endPoint x: 265, endPoint y: 273, distance: 29.6
click at [265, 273] on td "EMP I-SD2436-P-L" at bounding box center [308, 276] width 109 height 12
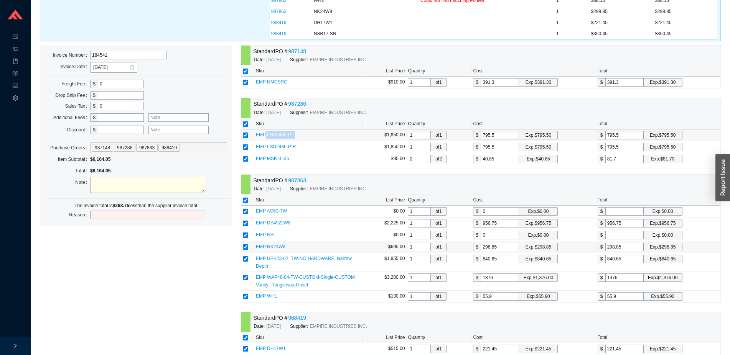
scroll to position [156, 0]
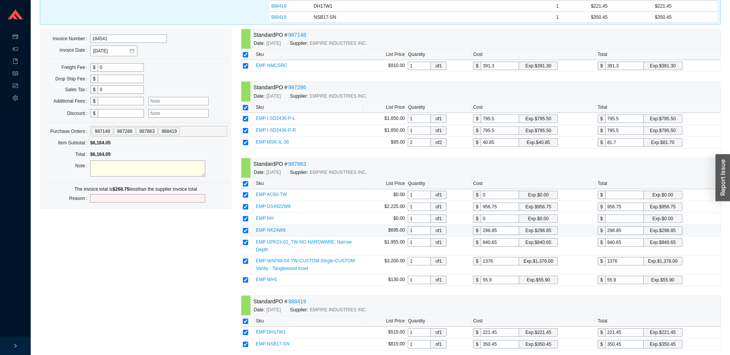
click at [502, 234] on input "298.85" at bounding box center [499, 231] width 38 height 8
click at [503, 241] on input "840.65" at bounding box center [499, 243] width 38 height 8
click at [505, 257] on input "1376" at bounding box center [499, 261] width 38 height 8
click at [501, 276] on input "55.9" at bounding box center [499, 280] width 38 height 8
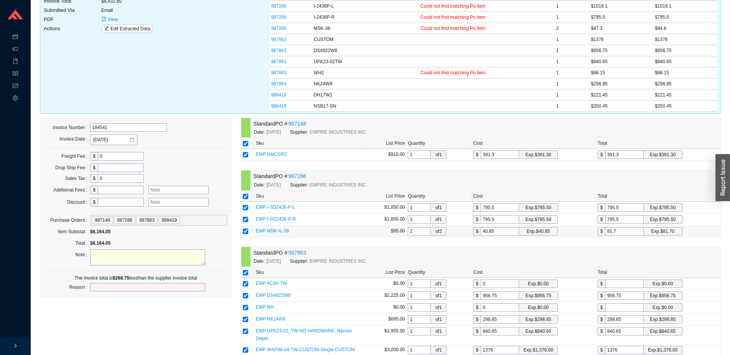
scroll to position [0, 0]
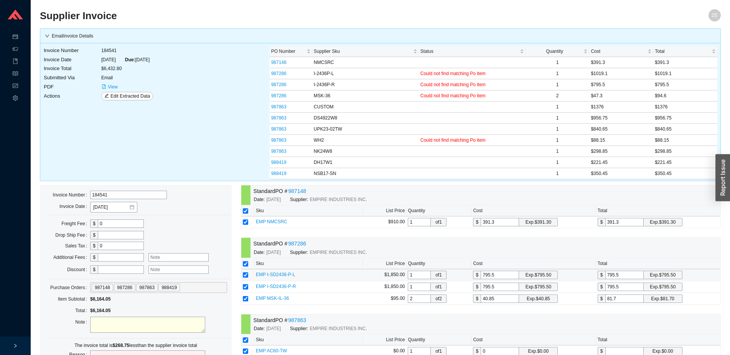
drag, startPoint x: 506, startPoint y: 275, endPoint x: 441, endPoint y: 275, distance: 64.4
click at [480, 275] on input "795.5" at bounding box center [499, 275] width 38 height 8
type input "1"
type input "10"
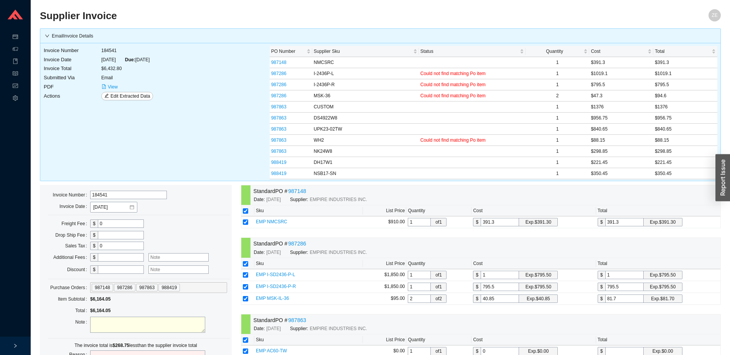
type input "10"
type input "101"
type input "1019"
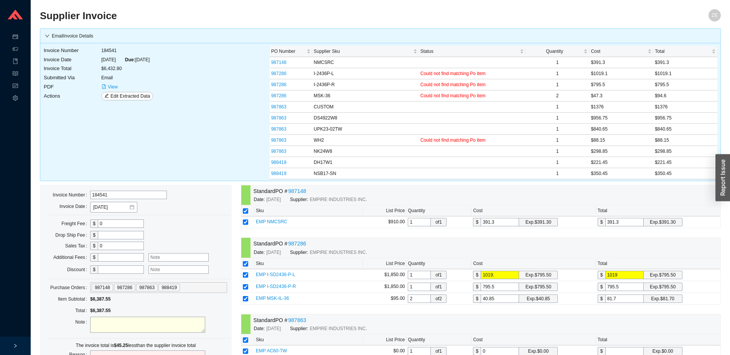
type input "1019.1"
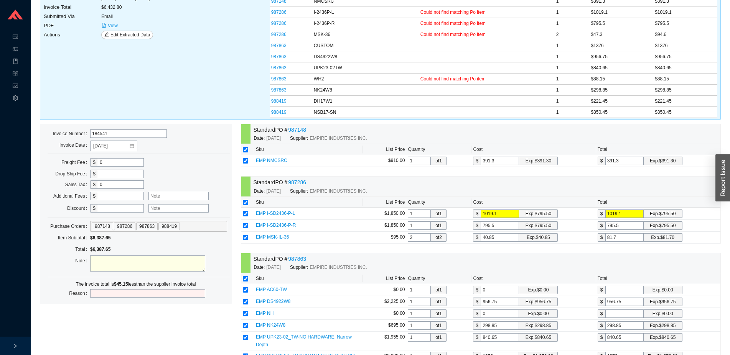
scroll to position [117, 0]
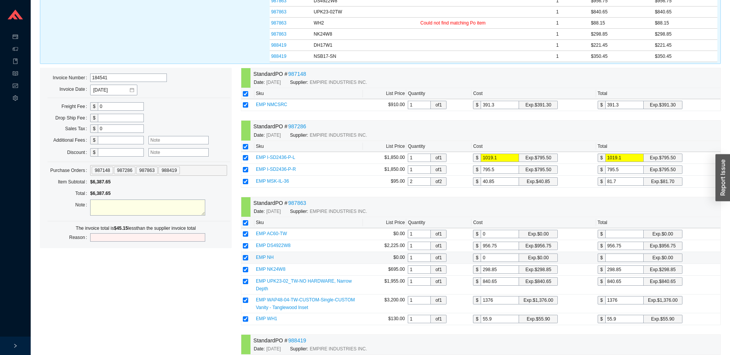
type input "1019.1"
click at [497, 253] on td "$ 0 Exp. $0.00" at bounding box center [533, 258] width 124 height 12
drag, startPoint x: 494, startPoint y: 259, endPoint x: 452, endPoint y: 261, distance: 42.2
click at [480, 261] on input "0" at bounding box center [499, 258] width 38 height 8
type input "8"
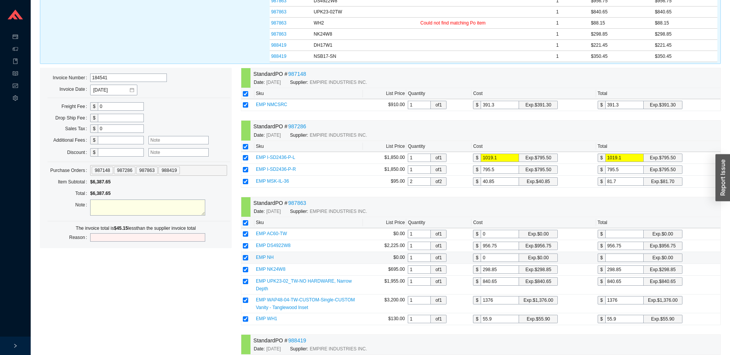
type input "8"
type input "88"
type input "88.1"
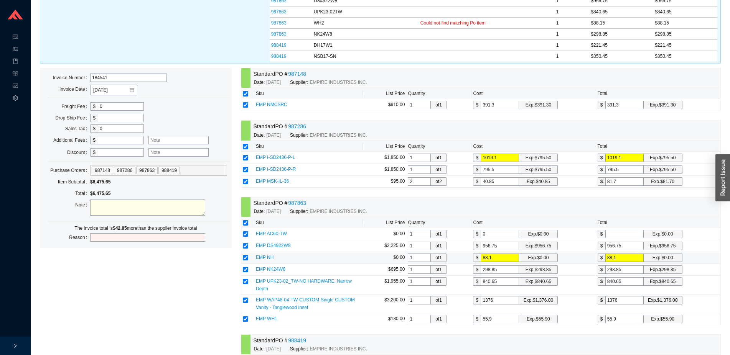
type input "88.15"
drag, startPoint x: 500, startPoint y: 260, endPoint x: 464, endPoint y: 257, distance: 36.1
click at [480, 257] on input "88.15" at bounding box center [499, 258] width 38 height 8
type input "4"
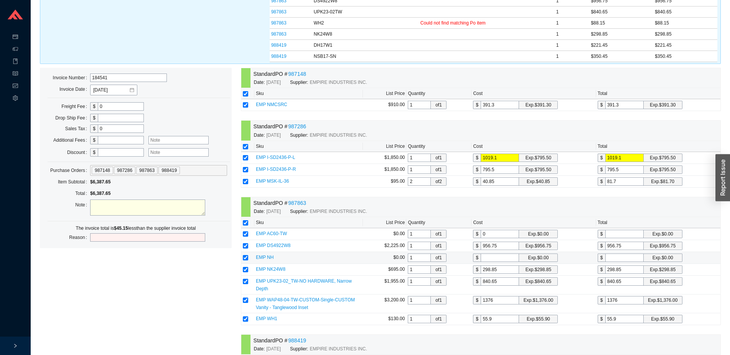
type input "4"
type input "45"
type input "45.1"
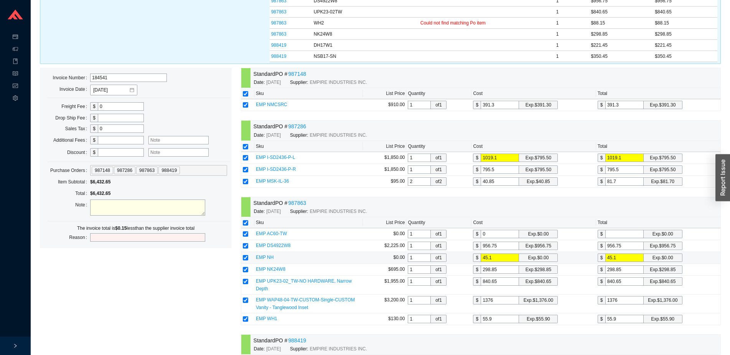
type input "45.15"
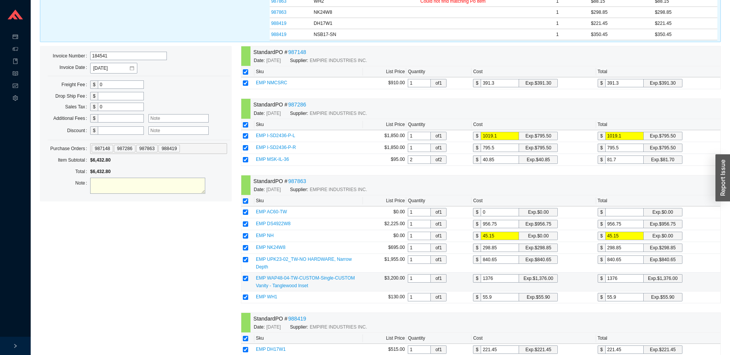
scroll to position [156, 0]
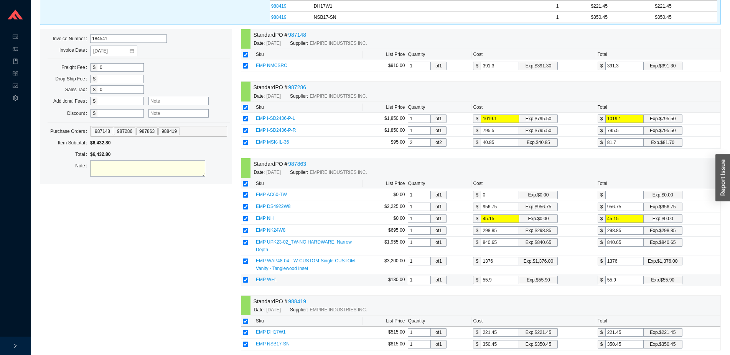
type input "45.15"
drag, startPoint x: 495, startPoint y: 275, endPoint x: 466, endPoint y: 275, distance: 29.1
click at [480, 276] on input "55.9" at bounding box center [499, 280] width 38 height 8
type input "8"
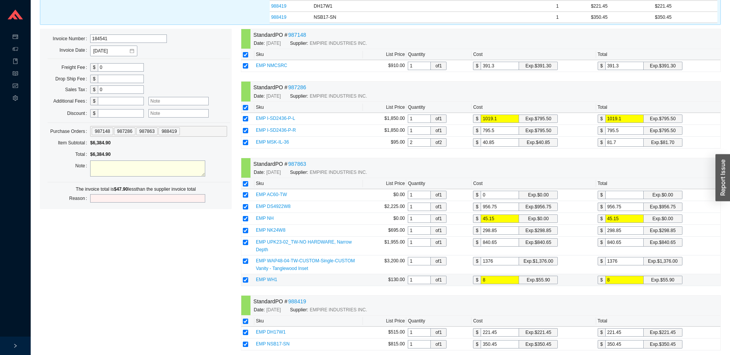
type input "85"
type input "85.1"
type input "85.15"
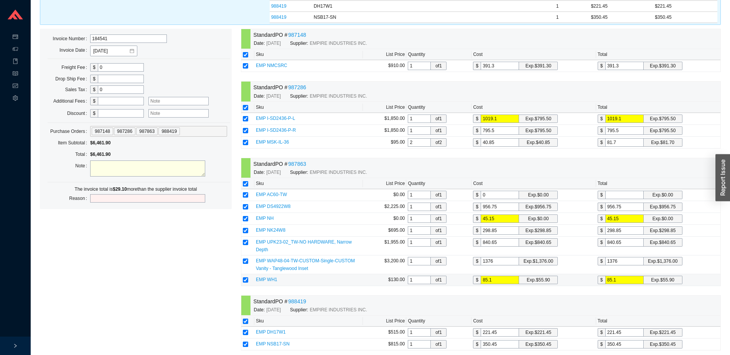
type input "85.15"
drag, startPoint x: 511, startPoint y: 219, endPoint x: 448, endPoint y: 217, distance: 63.3
click at [480, 217] on input "45.15" at bounding box center [499, 219] width 38 height 8
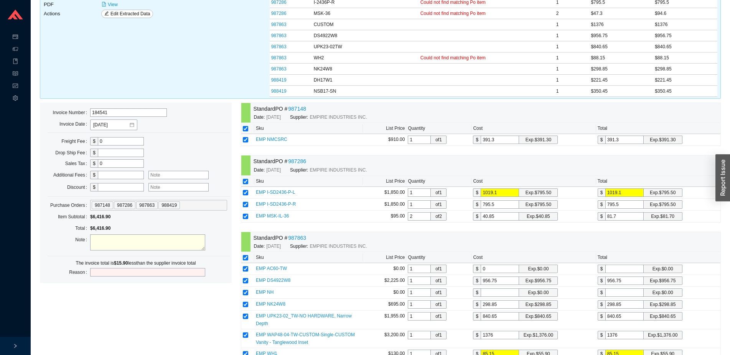
scroll to position [117, 0]
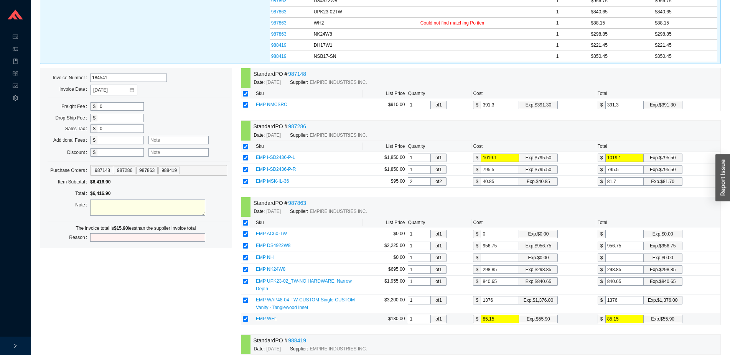
drag, startPoint x: 512, startPoint y: 314, endPoint x: 456, endPoint y: 312, distance: 56.1
click at [480, 315] on input "85.15" at bounding box center [499, 319] width 38 height 8
type input "8"
type input "80"
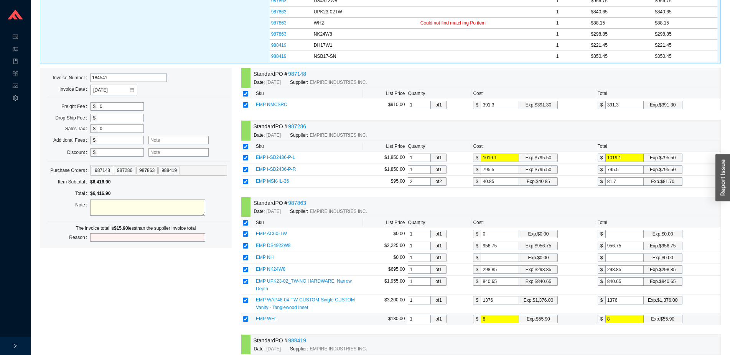
type input "80"
type input "8"
type input "88"
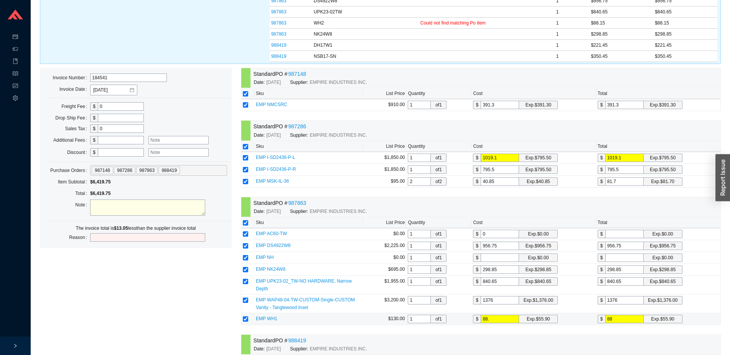
type input "88.1"
type input "88.12"
type input "88.125"
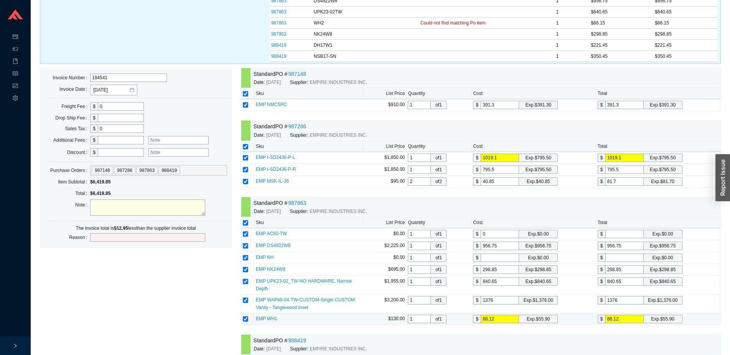
type input "88.13"
type input "88.12"
type input "88.1"
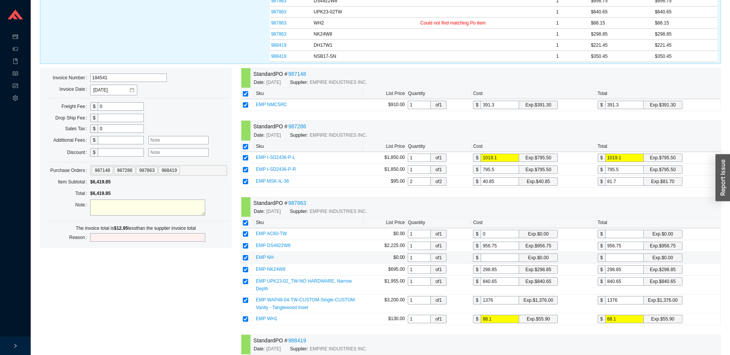
type input "88.15"
click at [494, 258] on input "text" at bounding box center [499, 258] width 38 height 8
type input "1"
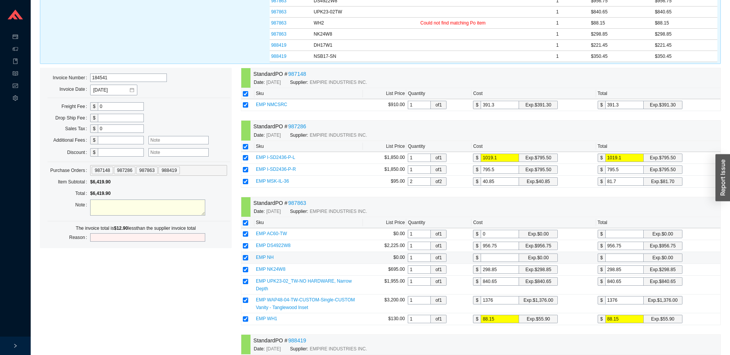
type input "1"
type input "12"
type input "12.9"
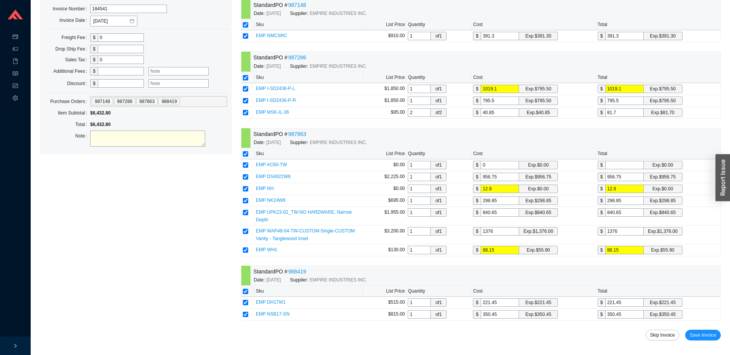
scroll to position [0, 0]
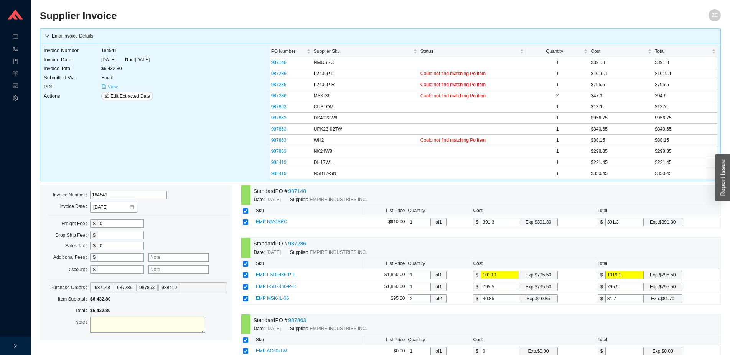
type input "12.9"
click at [115, 86] on span "View" at bounding box center [113, 87] width 10 height 8
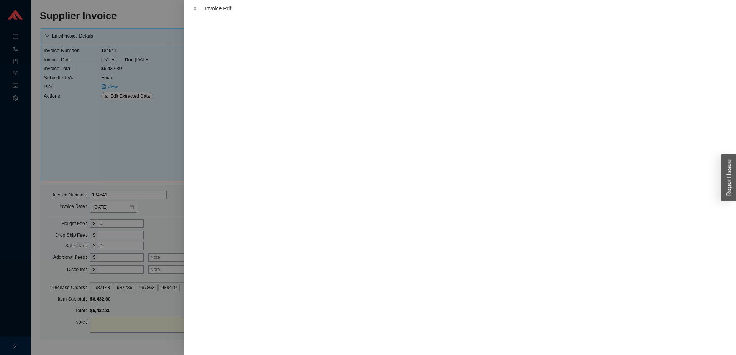
click at [120, 113] on div at bounding box center [368, 177] width 736 height 355
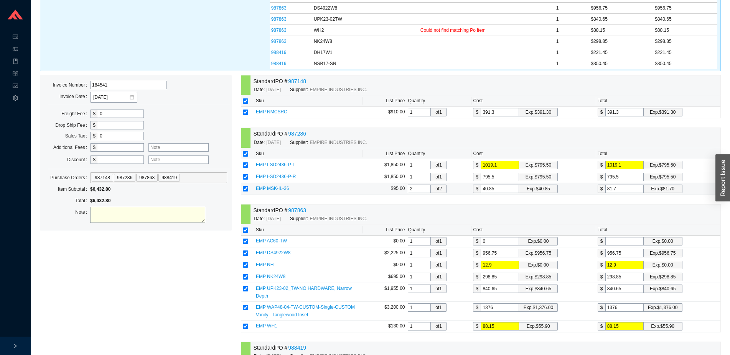
scroll to position [186, 0]
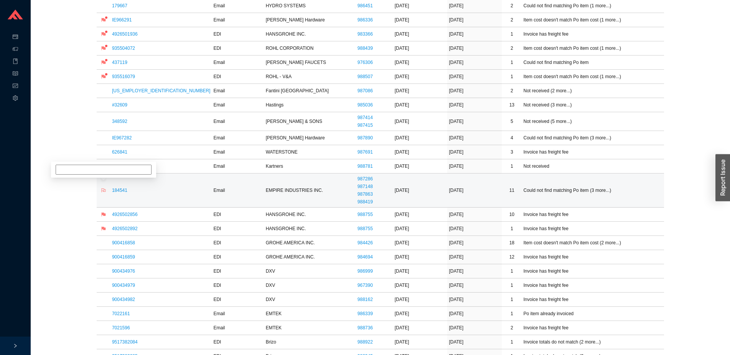
click at [104, 190] on icon "flag" at bounding box center [103, 190] width 5 height 5
click at [110, 165] on input at bounding box center [104, 163] width 96 height 10
type input "pricing, tz"
click at [122, 151] on link "626841" at bounding box center [119, 152] width 15 height 5
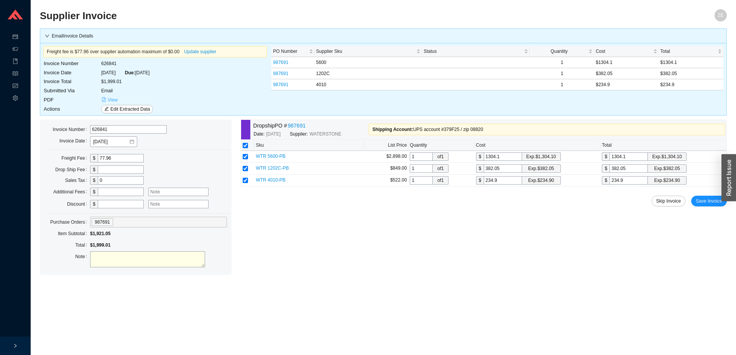
click at [114, 101] on span "View" at bounding box center [113, 100] width 10 height 8
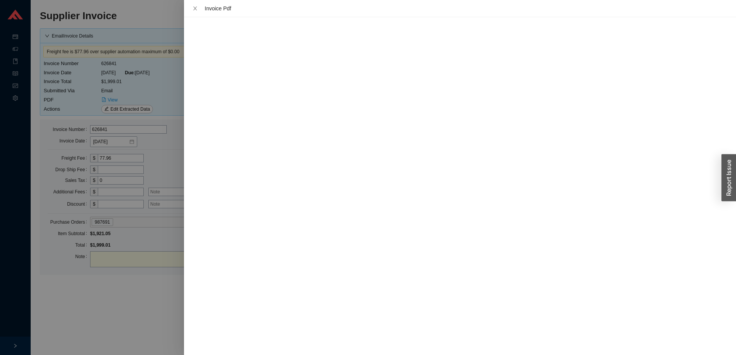
click at [99, 288] on div at bounding box center [368, 177] width 736 height 355
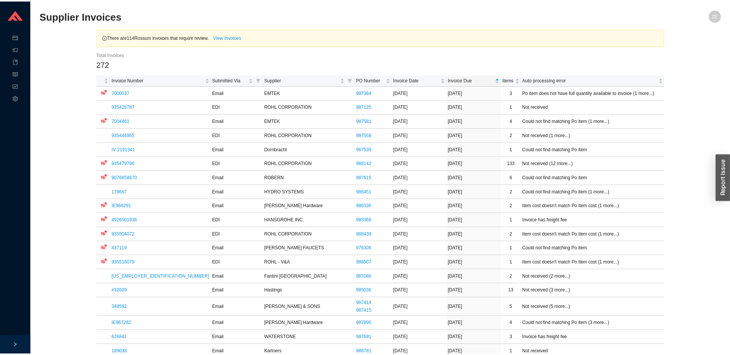
scroll to position [186, 0]
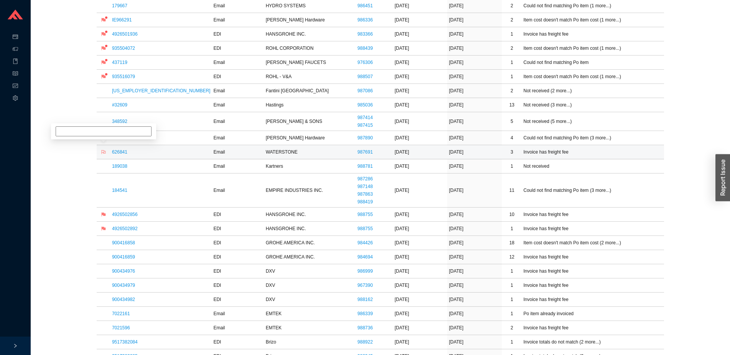
click at [103, 153] on icon "flag" at bounding box center [104, 152] width 4 height 4
click at [108, 128] on input at bounding box center [104, 124] width 96 height 10
type input "pam"
click at [128, 239] on td "900416858" at bounding box center [161, 243] width 102 height 14
click at [128, 240] on link "900416858" at bounding box center [123, 242] width 23 height 5
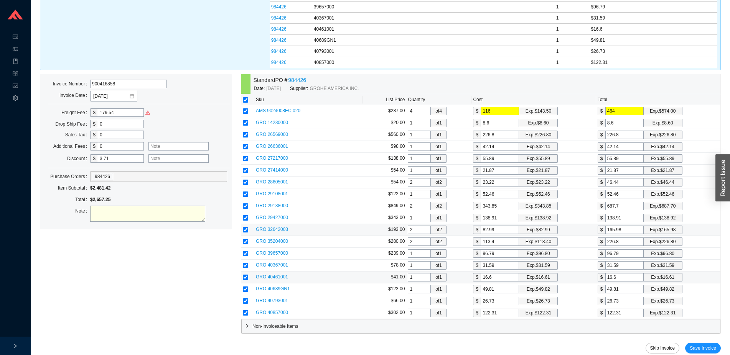
scroll to position [209, 0]
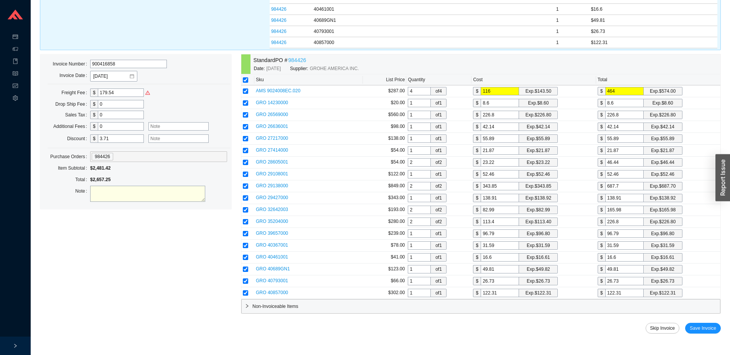
click at [299, 58] on link "984426" at bounding box center [297, 60] width 18 height 9
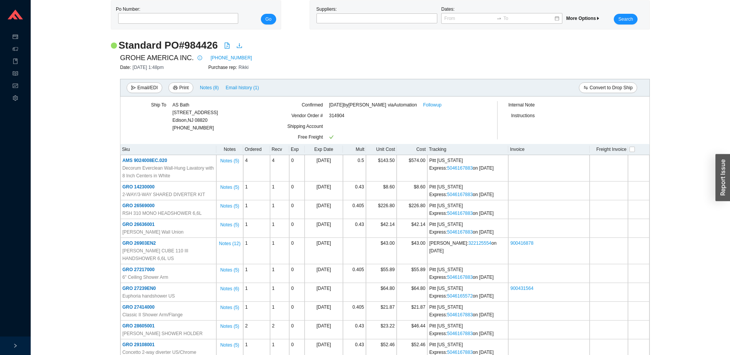
scroll to position [23, 0]
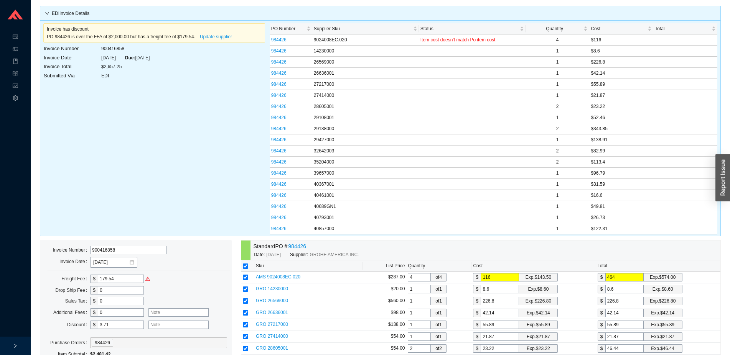
scroll to position [209, 0]
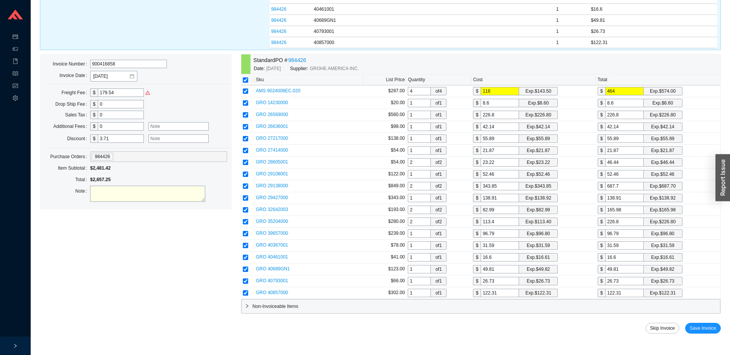
drag, startPoint x: 132, startPoint y: 95, endPoint x: 81, endPoint y: 87, distance: 52.1
click at [98, 89] on input "179.54" at bounding box center [121, 93] width 46 height 8
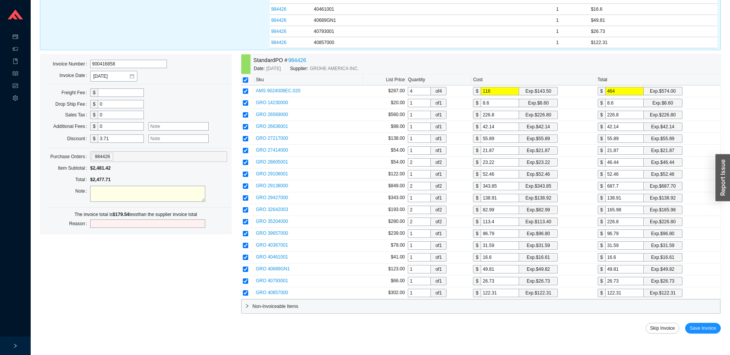
click at [118, 192] on textarea at bounding box center [147, 194] width 115 height 16
type textarea "short pay 179.54 freight"
type input "freight"
click at [696, 327] on span "Save Invoice" at bounding box center [702, 329] width 26 height 8
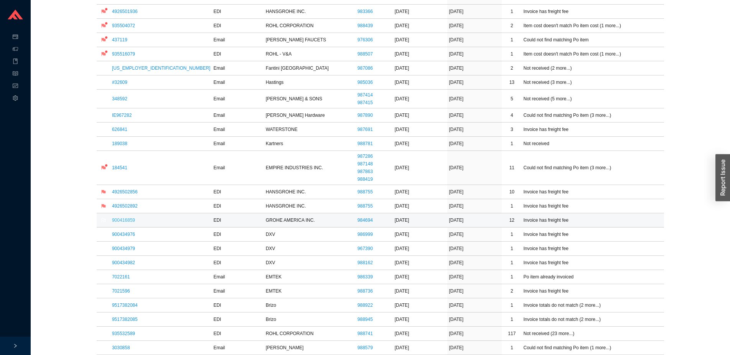
click at [126, 221] on link "900416859" at bounding box center [123, 220] width 23 height 5
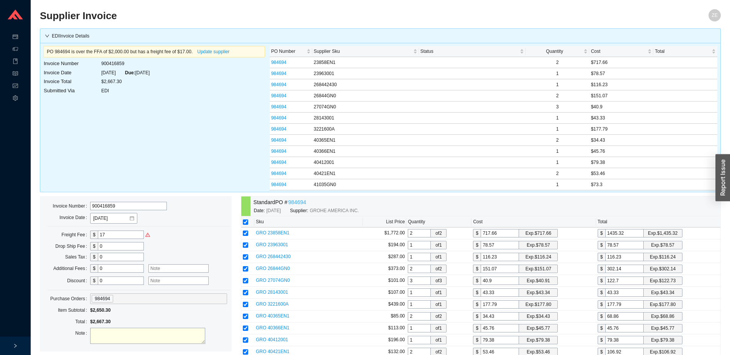
click at [299, 202] on link "984694" at bounding box center [297, 202] width 18 height 9
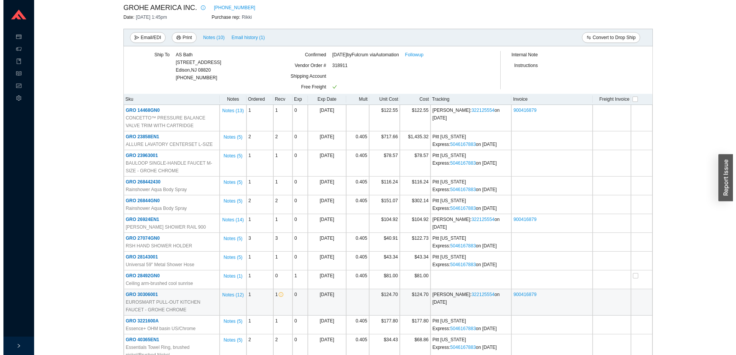
scroll to position [196, 0]
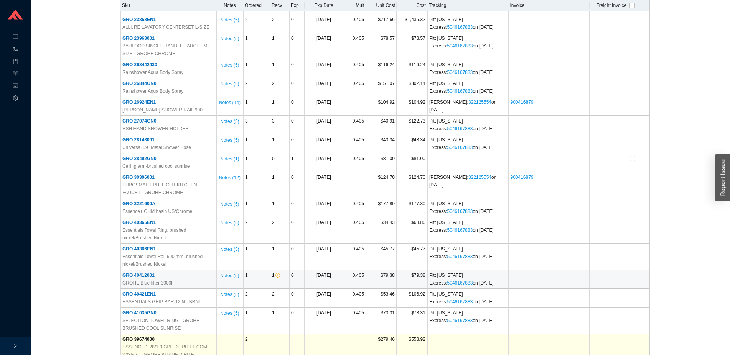
click at [152, 275] on span "GRO 40412001" at bounding box center [138, 275] width 32 height 5
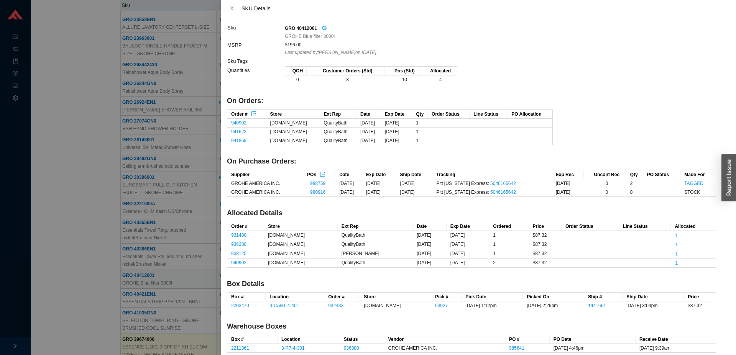
click at [322, 28] on icon "google" at bounding box center [324, 27] width 5 height 5
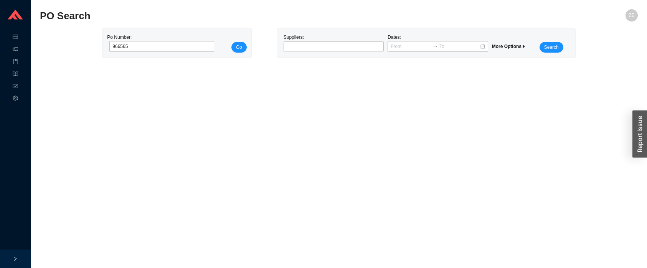
type input "966565"
click at [231, 42] on button "Go" at bounding box center [238, 47] width 15 height 11
